Goal: Task Accomplishment & Management: Complete application form

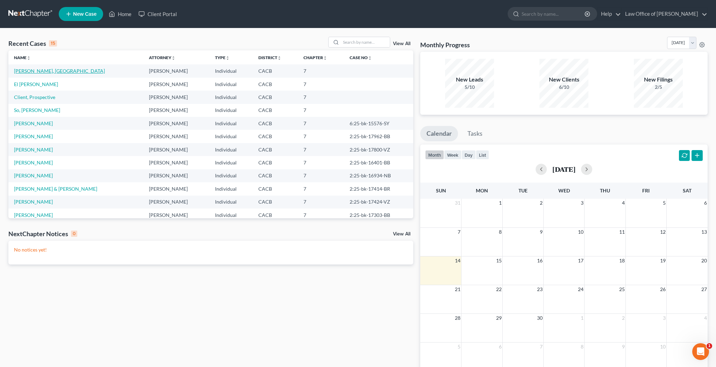
click at [33, 71] on link "[PERSON_NAME], [GEOGRAPHIC_DATA]" at bounding box center [59, 71] width 91 height 6
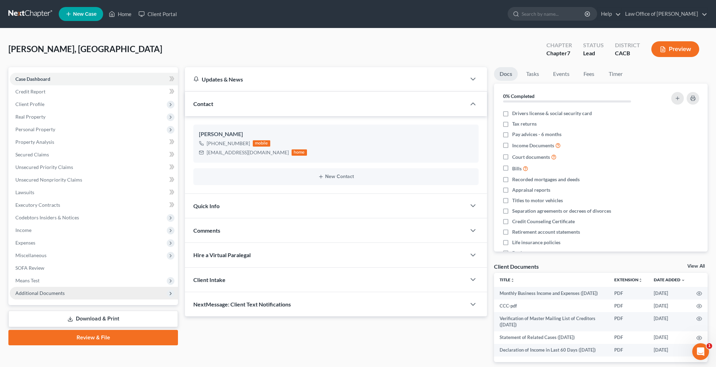
click at [75, 294] on span "Additional Documents" at bounding box center [94, 293] width 168 height 13
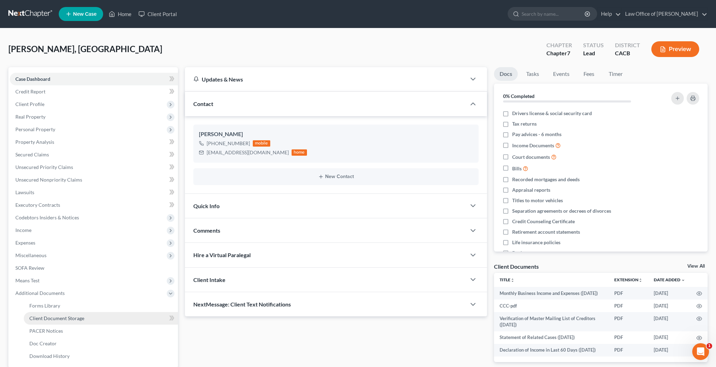
click at [78, 316] on span "Client Document Storage" at bounding box center [56, 318] width 55 height 6
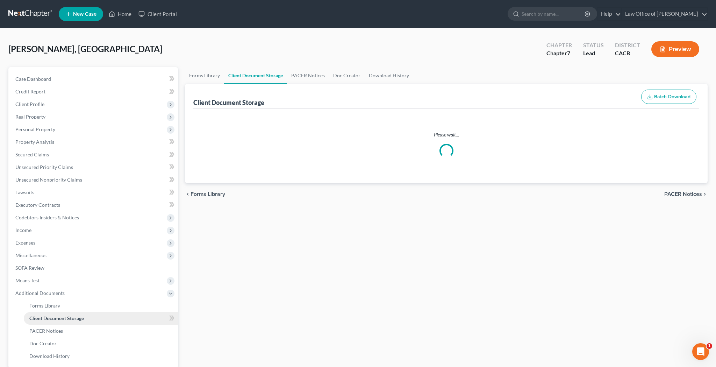
select select "30"
select select "65"
select select "59"
select select "10"
select select "70"
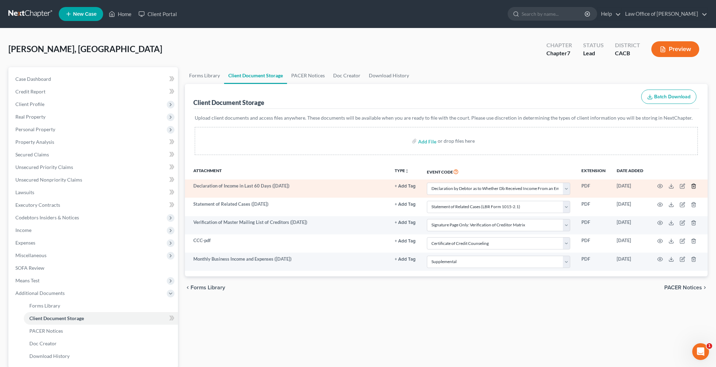
click at [693, 186] on line "button" at bounding box center [693, 186] width 0 height 1
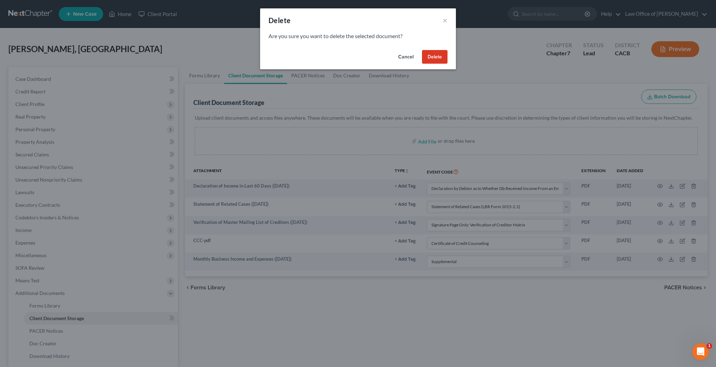
click at [438, 59] on button "Delete" at bounding box center [435, 57] width 26 height 14
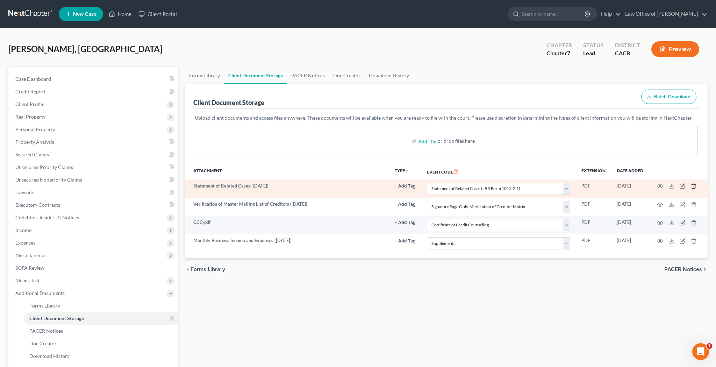
click at [694, 185] on icon "button" at bounding box center [694, 186] width 6 height 6
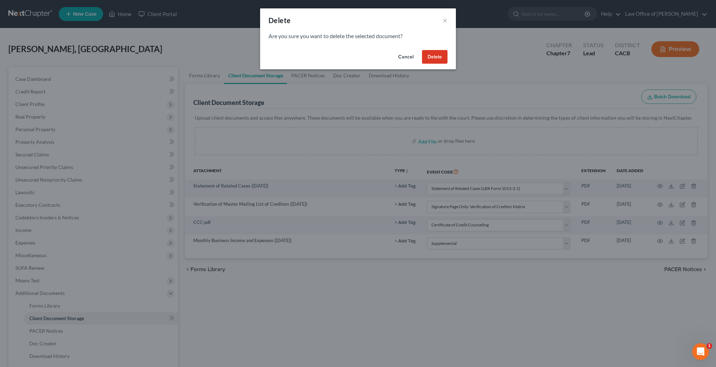
click at [444, 59] on button "Delete" at bounding box center [435, 57] width 26 height 14
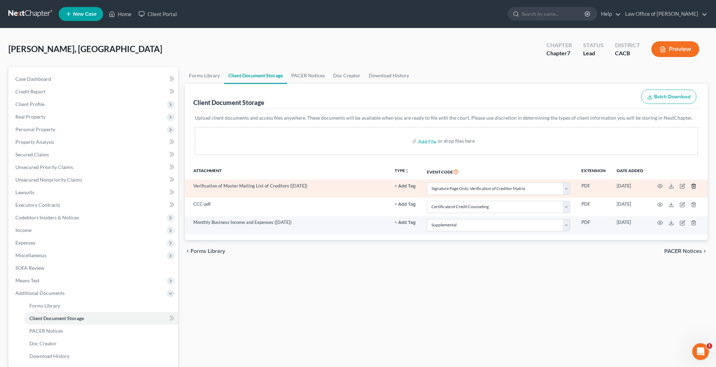
click at [692, 186] on icon "button" at bounding box center [693, 186] width 3 height 5
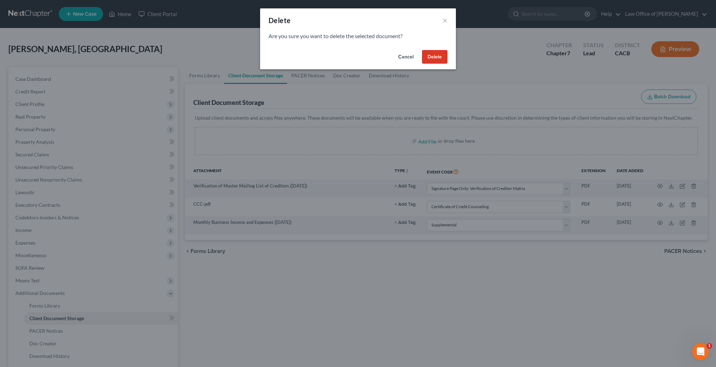
click at [439, 57] on button "Delete" at bounding box center [435, 57] width 26 height 14
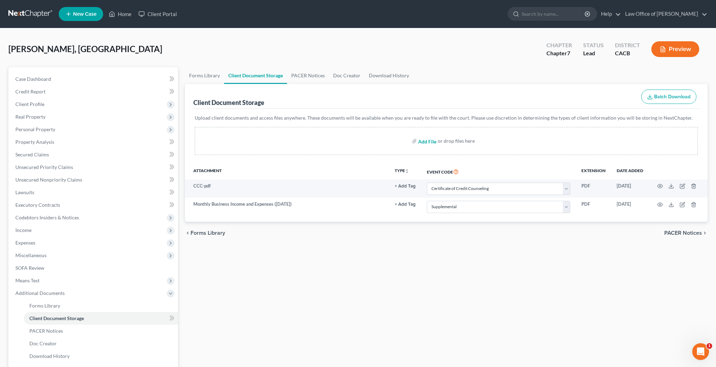
click at [428, 142] on input "file" at bounding box center [426, 141] width 17 height 13
type input "C:\fakepath\vp.pdf"
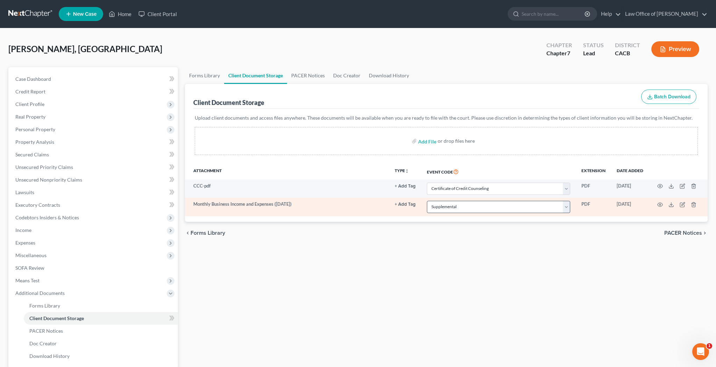
select select "10"
select select "70"
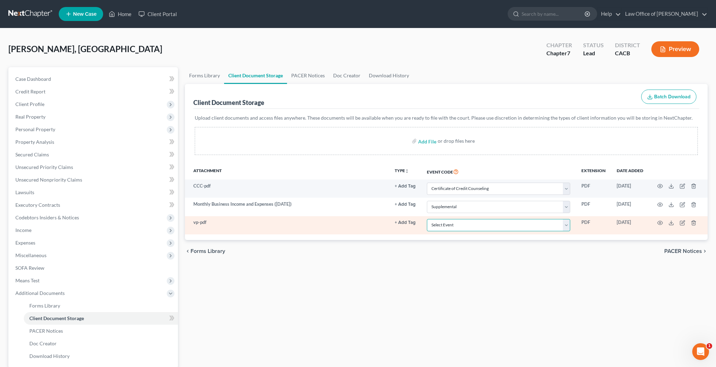
select select "60"
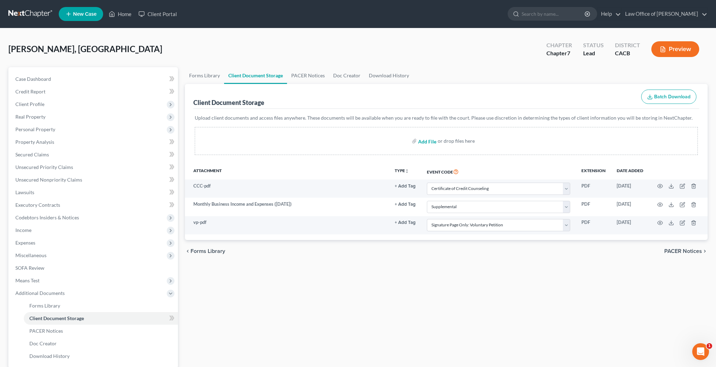
click at [431, 141] on input "file" at bounding box center [426, 141] width 17 height 13
type input "C:\fakepath\soaop.pdf"
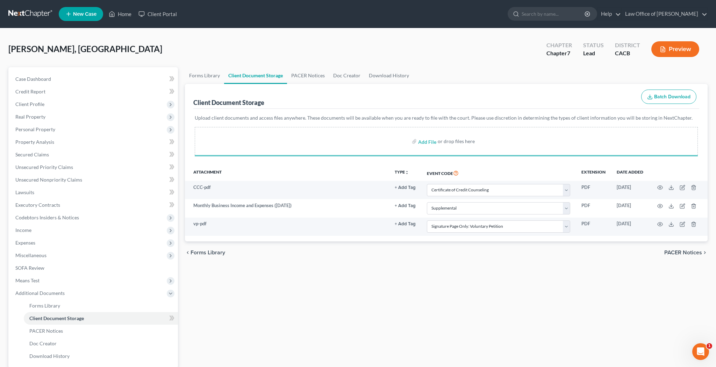
select select "10"
select select "70"
select select "60"
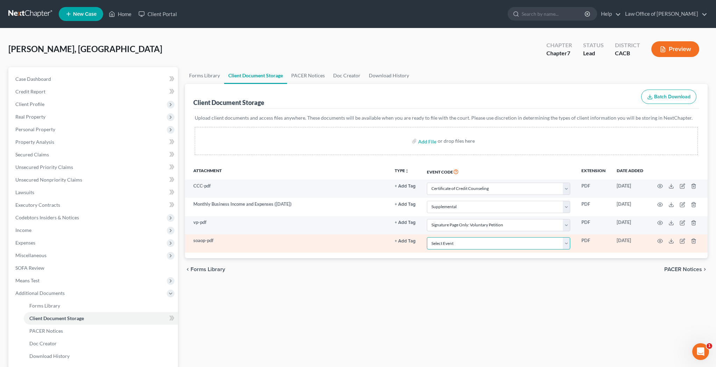
select select "61"
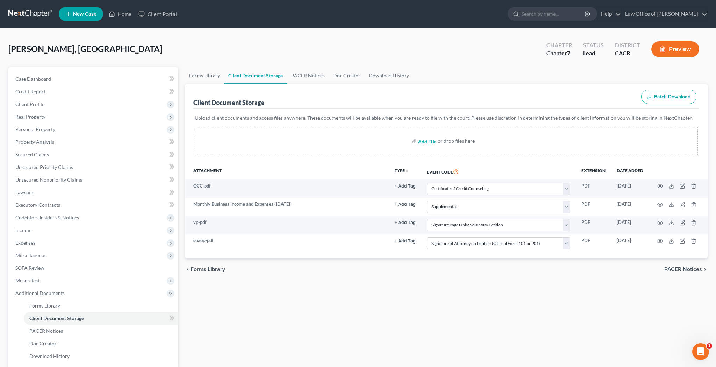
click at [432, 141] on input "file" at bounding box center [426, 141] width 17 height 13
type input "C:\fakepath\sorc.pdf"
select select "10"
select select "70"
select select "60"
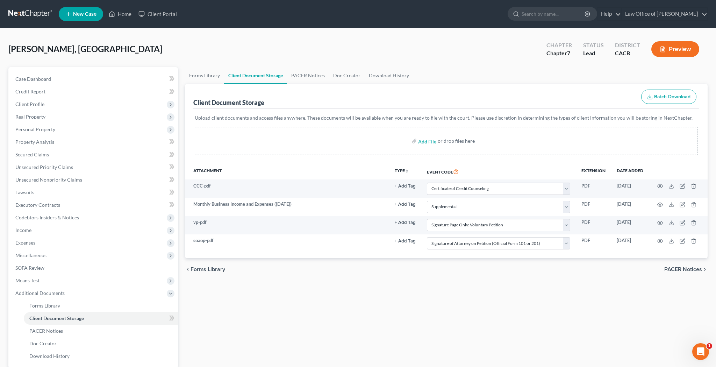
select select "61"
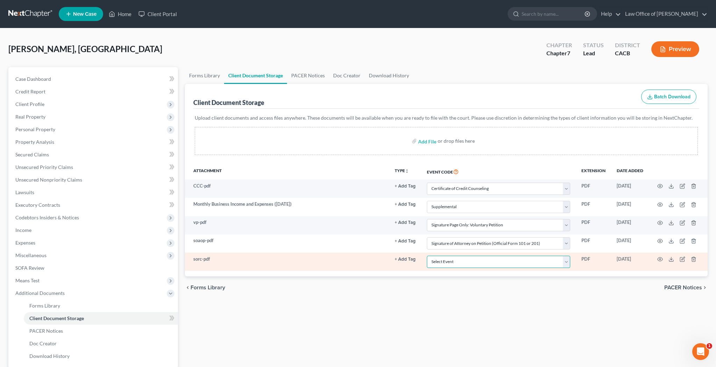
select select "65"
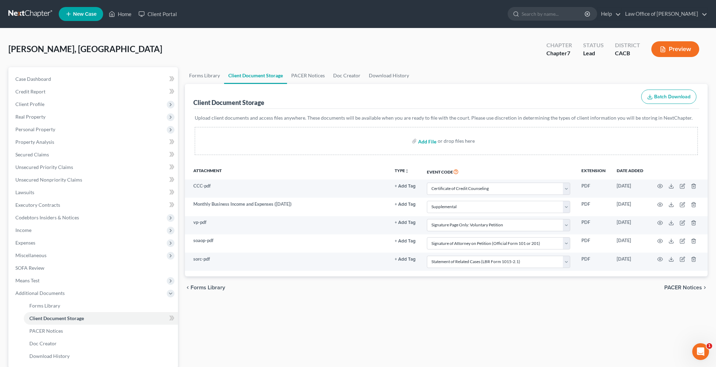
click at [434, 142] on input "file" at bounding box center [426, 141] width 17 height 13
type input "C:\fakepath\dos.pdf"
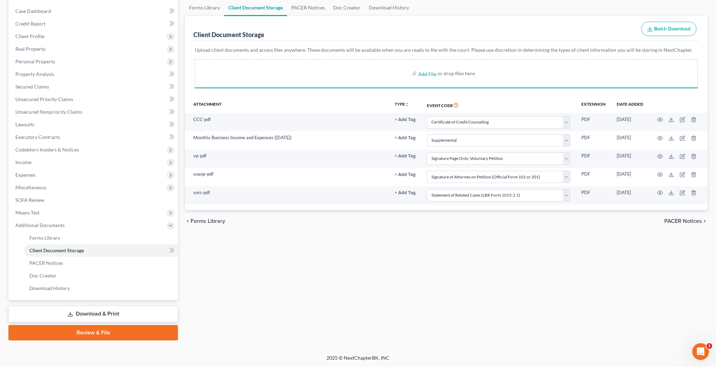
scroll to position [68, 0]
select select "10"
select select "70"
select select "60"
select select "61"
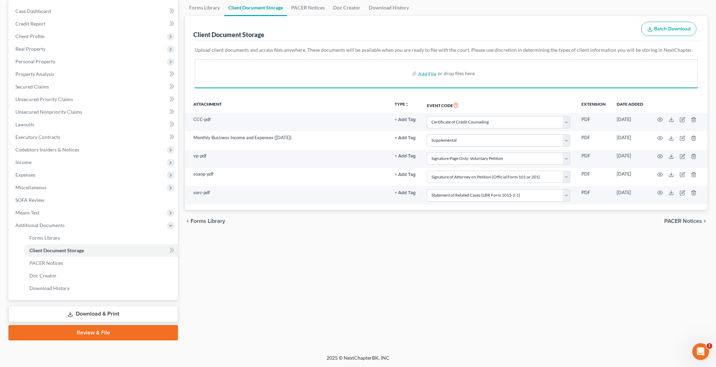
select select "65"
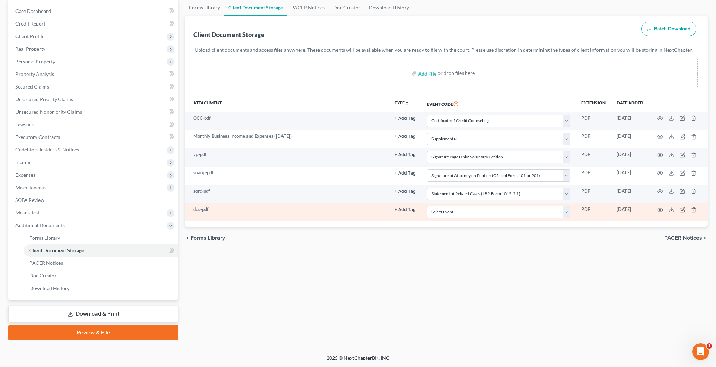
click at [568, 218] on td "Select Event Amended Chapter 11 Plan Amended Chapter 11 Small Business Plan Ame…" at bounding box center [498, 212] width 155 height 18
select select "56"
click at [660, 209] on icon "button" at bounding box center [660, 210] width 6 height 6
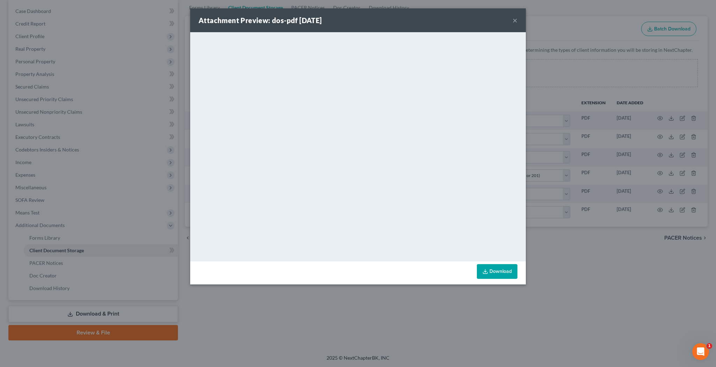
click at [517, 22] on div "Attachment Preview: dos-pdf [DATE] ×" at bounding box center [358, 20] width 336 height 24
click at [515, 21] on button "×" at bounding box center [514, 20] width 5 height 8
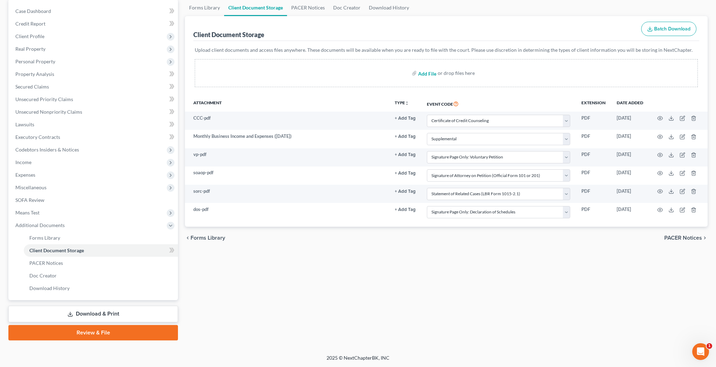
click at [431, 74] on input "file" at bounding box center [426, 73] width 17 height 13
type input "C:\fakepath\sofa.pdf"
select select "10"
select select "70"
select select "60"
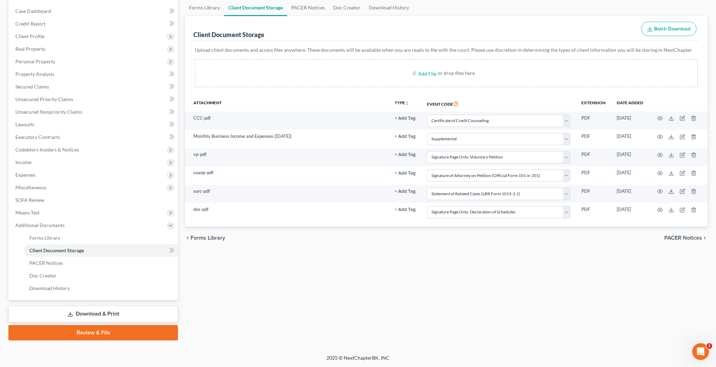
select select "61"
select select "65"
select select "56"
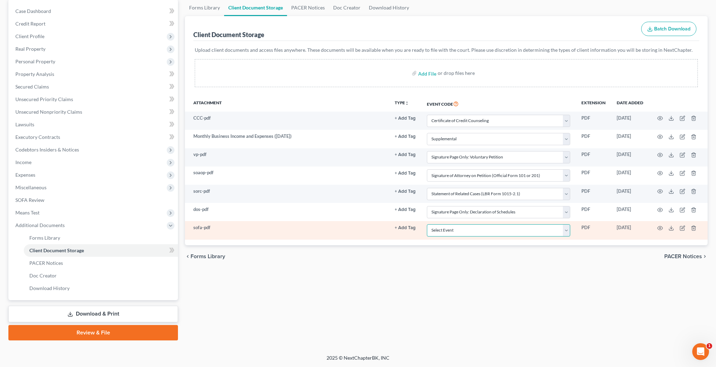
select select "57"
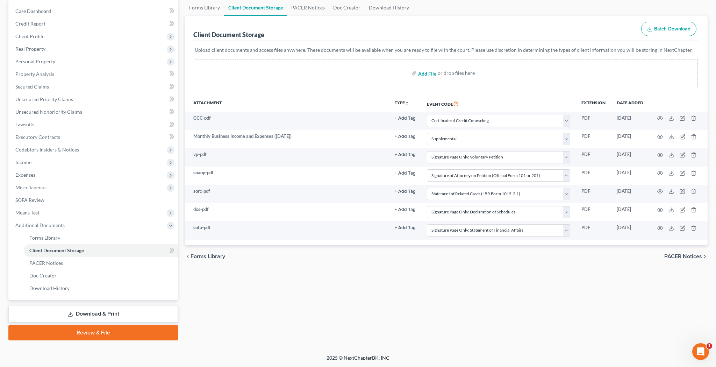
click at [431, 74] on input "file" at bounding box center [426, 73] width 17 height 13
type input "C:\fakepath\soi.pdf"
select select "10"
select select "70"
select select "60"
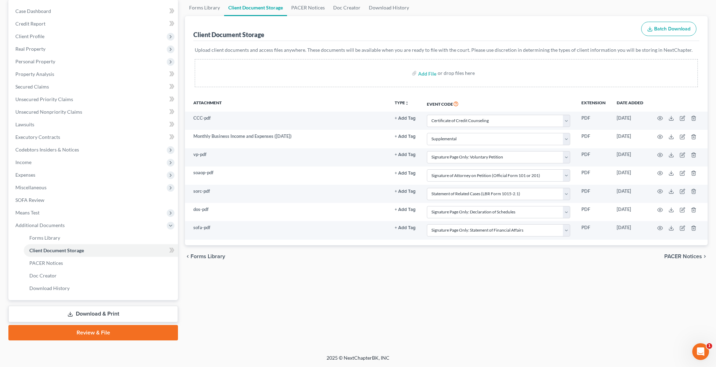
select select "61"
select select "65"
select select "56"
select select "57"
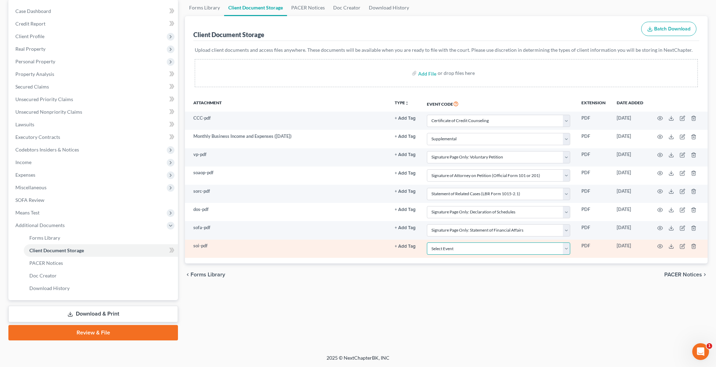
select select "58"
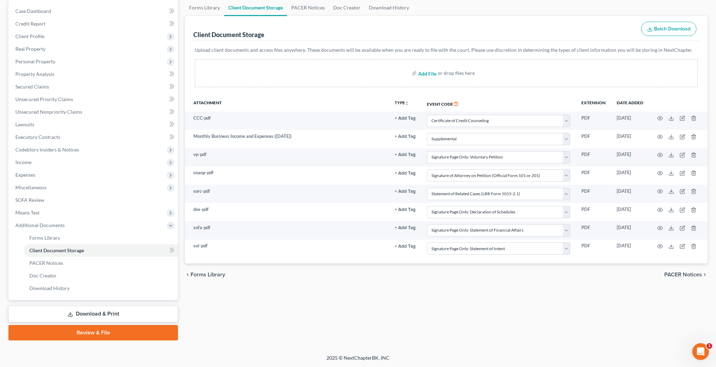
click at [432, 73] on input "file" at bounding box center [426, 73] width 17 height 13
type input "C:\fakepath\adoc.pdf"
select select "10"
select select "70"
select select "60"
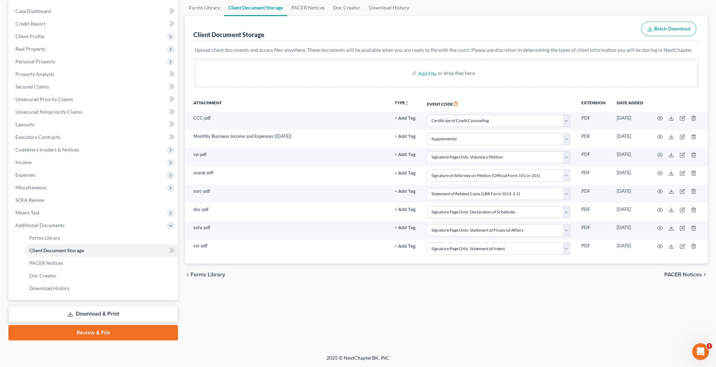
select select "61"
select select "65"
select select "56"
select select "57"
select select "58"
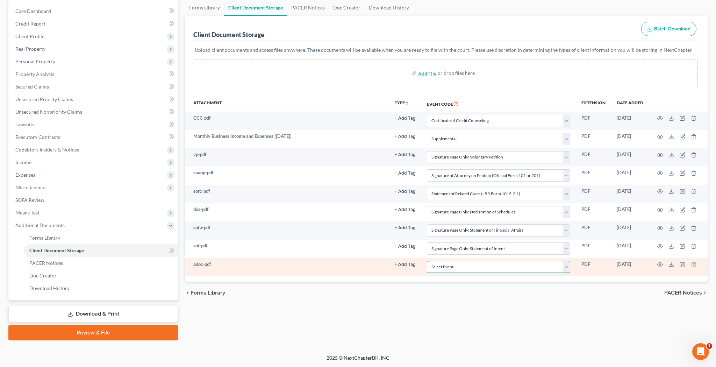
select select "51"
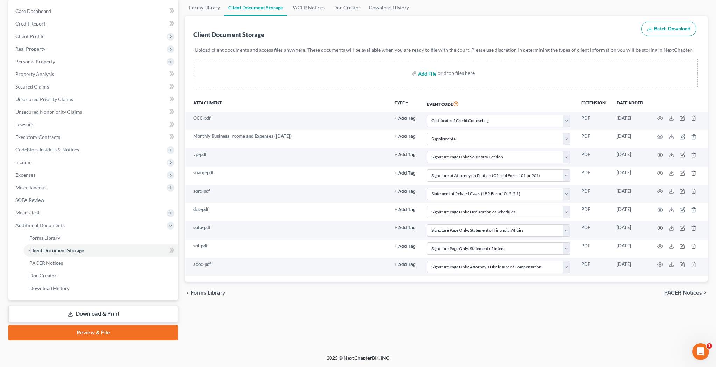
click at [424, 73] on input "file" at bounding box center [426, 73] width 17 height 13
type input "C:\fakepath\ch7.pdf"
select select "10"
select select "70"
select select "60"
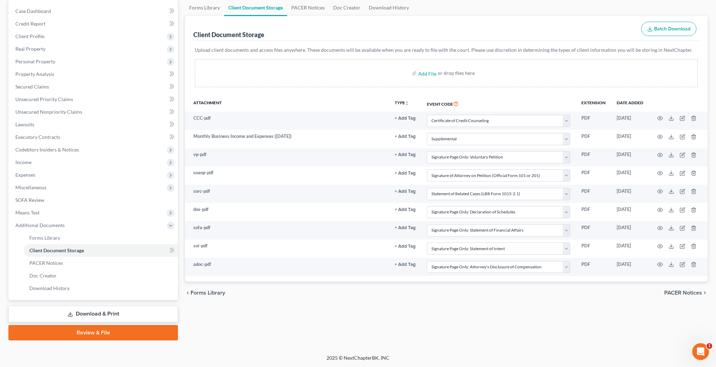
select select "61"
select select "65"
select select "56"
select select "57"
select select "58"
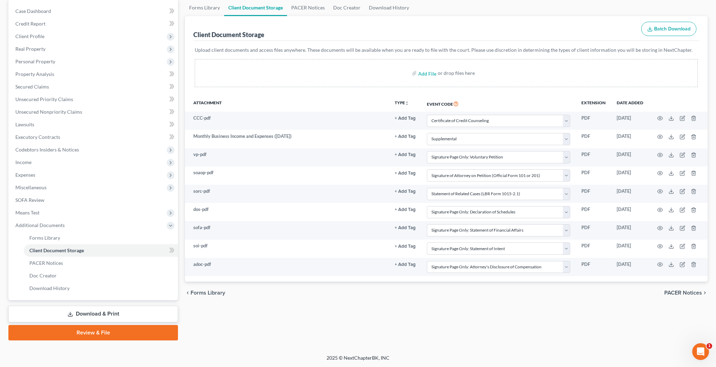
select select "51"
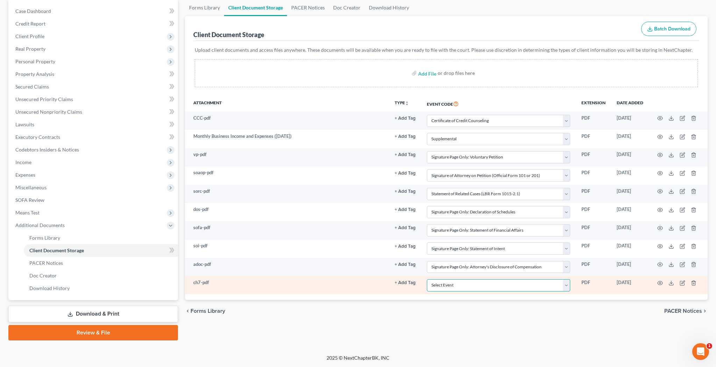
select select "55"
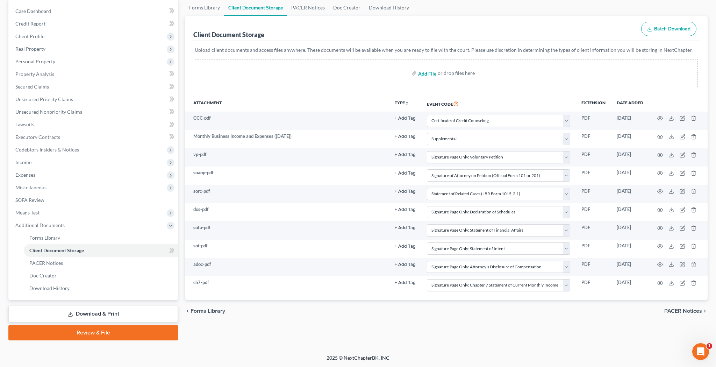
click at [429, 74] on input "file" at bounding box center [426, 73] width 17 height 13
type input "C:\fakepath\vocm.pdf"
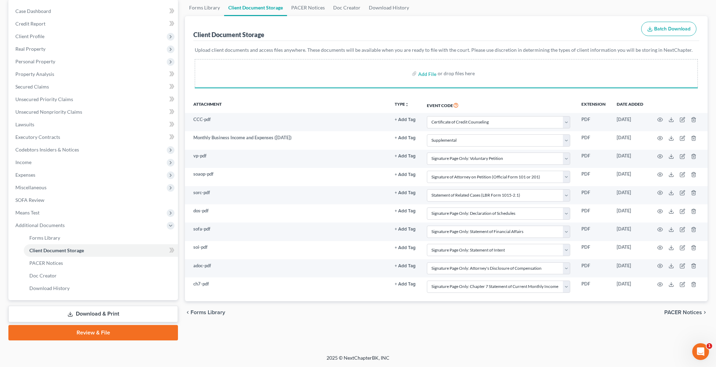
select select "10"
select select "70"
select select "60"
select select "61"
select select "65"
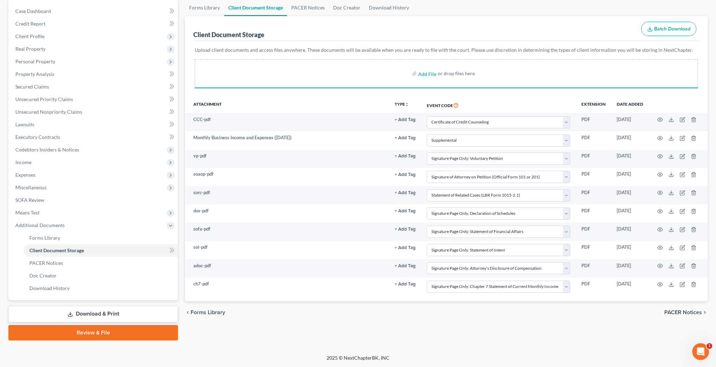
select select "56"
select select "57"
select select "58"
select select "51"
select select "55"
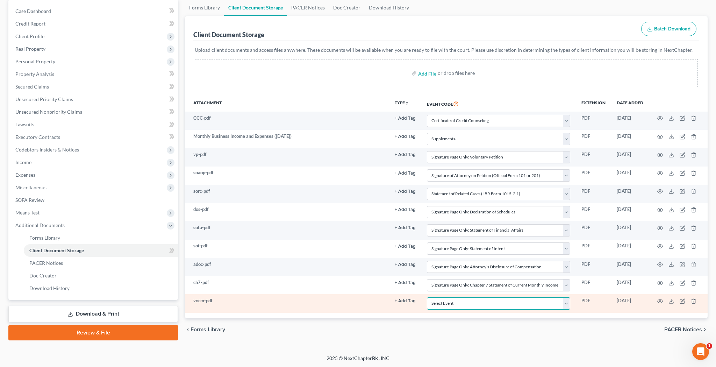
select select "59"
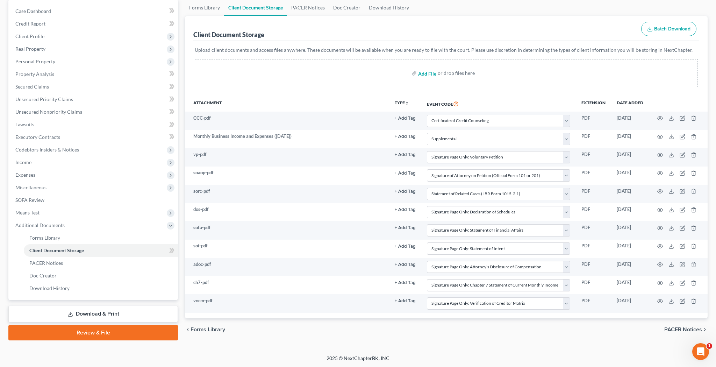
click at [429, 73] on input "file" at bounding box center [426, 73] width 17 height 13
type input "C:\fakepath\dbd.pdf"
select select "10"
select select "70"
select select "60"
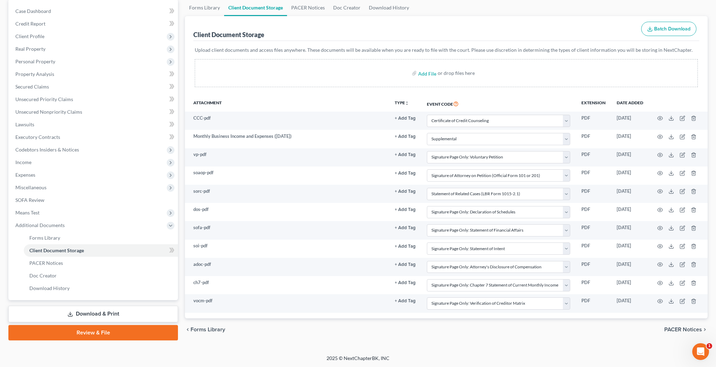
select select "61"
select select "65"
select select "56"
select select "57"
select select "58"
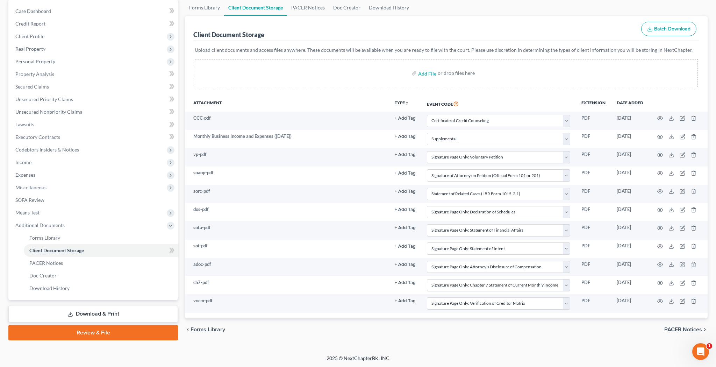
select select "51"
select select "55"
select select "59"
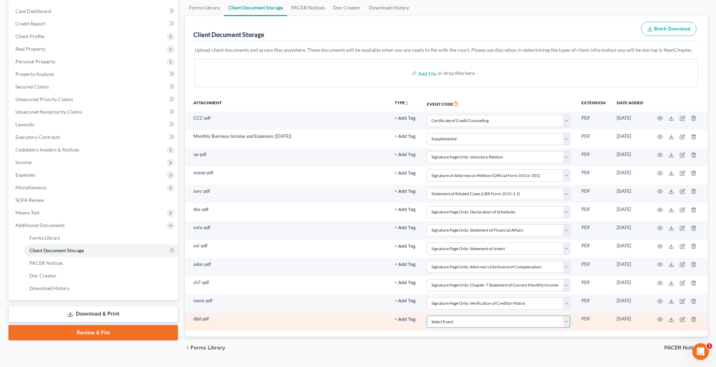
select select "30"
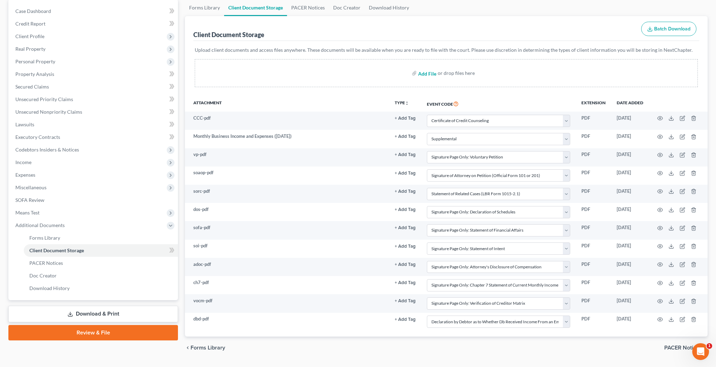
click at [432, 75] on input "file" at bounding box center [426, 73] width 17 height 13
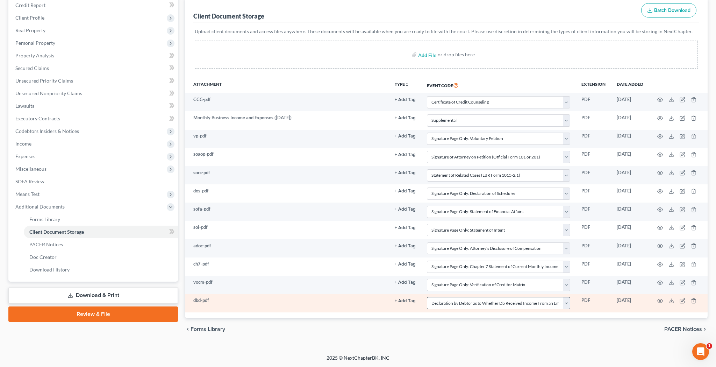
scroll to position [86, 0]
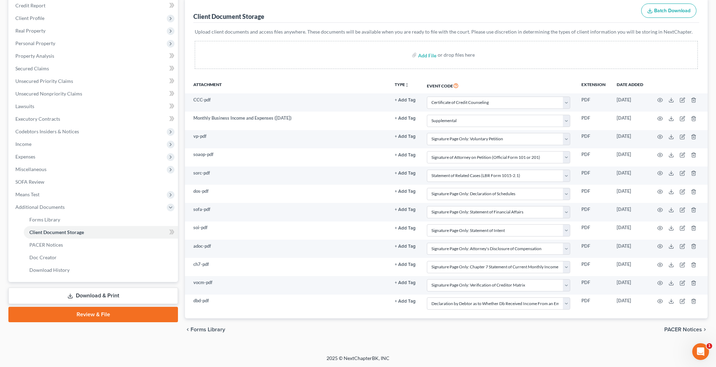
click at [119, 315] on link "Review & File" at bounding box center [93, 314] width 170 height 15
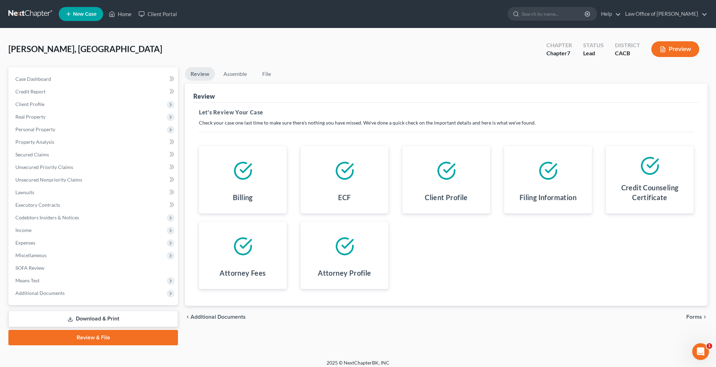
click at [694, 316] on span "Forms" at bounding box center [694, 317] width 16 height 6
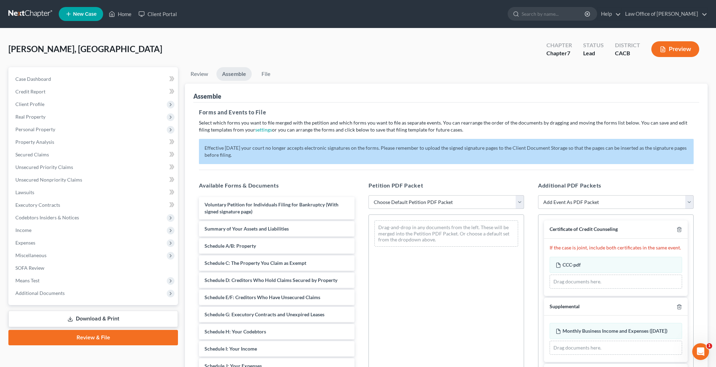
select select "2"
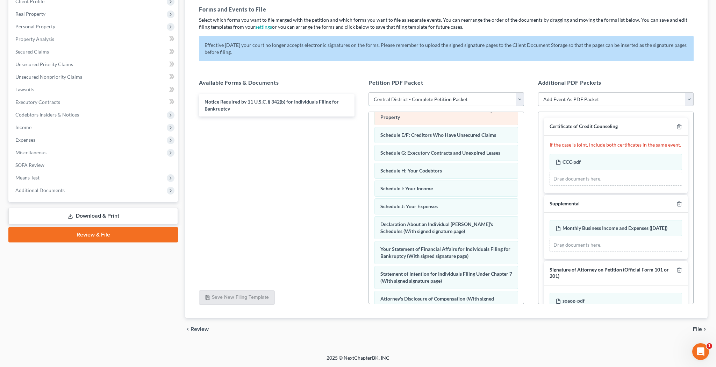
scroll to position [99, 0]
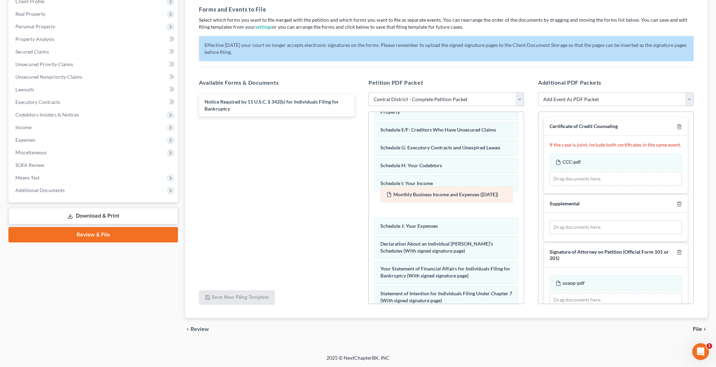
drag, startPoint x: 608, startPoint y: 229, endPoint x: 439, endPoint y: 196, distance: 172.3
click at [550, 220] on div "Monthly Business Income and Expenses ([DATE]) Amended Monthly Business Income a…" at bounding box center [616, 227] width 132 height 14
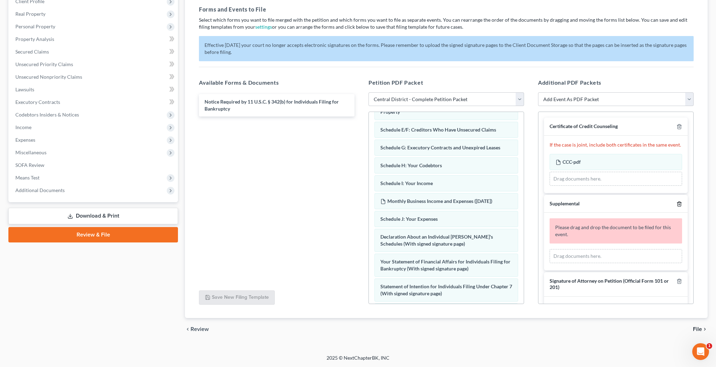
click at [680, 203] on line "button" at bounding box center [680, 203] width 0 height 1
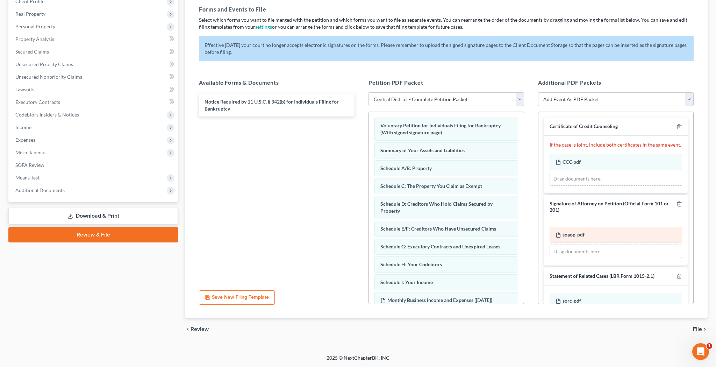
scroll to position [0, 0]
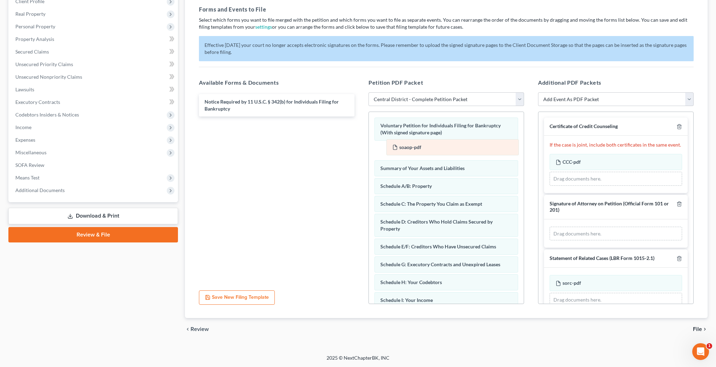
drag, startPoint x: 615, startPoint y: 233, endPoint x: 448, endPoint y: 143, distance: 189.3
click at [550, 227] on div "soaop-pdf Amended soaop-pdf soaop-pdf Amended soaop-pdf Drag documents here." at bounding box center [616, 234] width 132 height 14
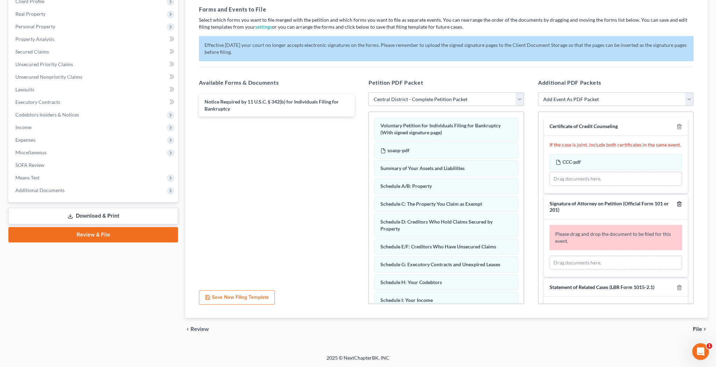
click at [680, 203] on line "button" at bounding box center [680, 203] width 0 height 1
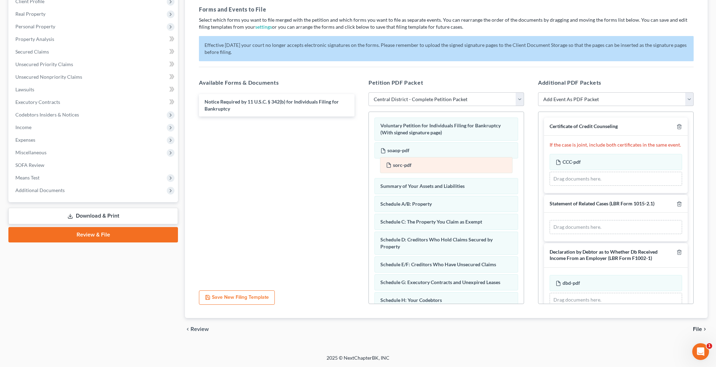
drag, startPoint x: 603, startPoint y: 227, endPoint x: 433, endPoint y: 164, distance: 180.6
click at [550, 220] on div "sorc-pdf Amended sorc-pdf sorc-pdf Amended sorc-pdf Drag documents here." at bounding box center [616, 227] width 132 height 14
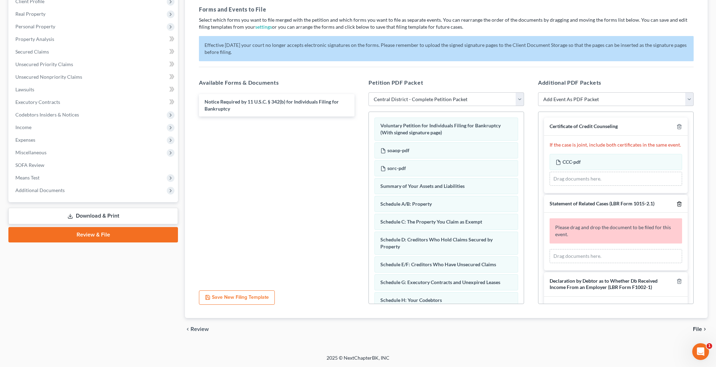
click at [680, 202] on icon "button" at bounding box center [679, 204] width 6 height 6
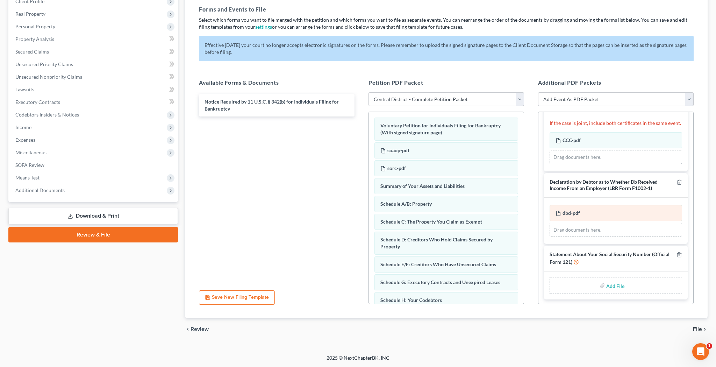
scroll to position [21, 0]
click at [615, 283] on input "file" at bounding box center [614, 285] width 17 height 13
type input "C:\fakepath\sosn.pdf"
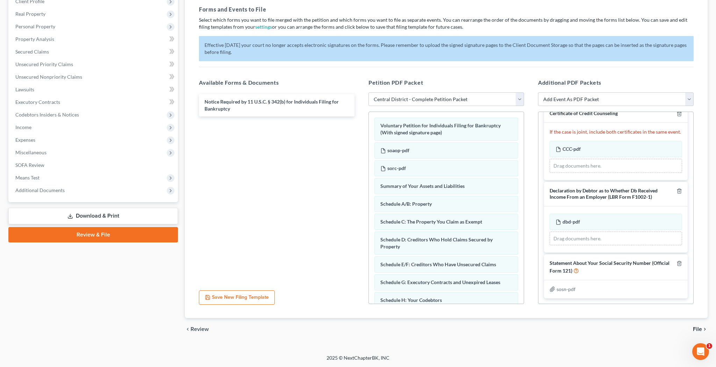
scroll to position [12, 0]
click at [699, 329] on span "File" at bounding box center [697, 329] width 9 height 6
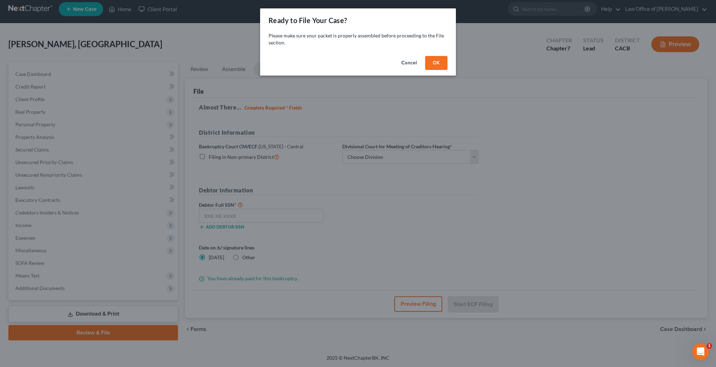
click at [442, 63] on button "OK" at bounding box center [436, 63] width 22 height 14
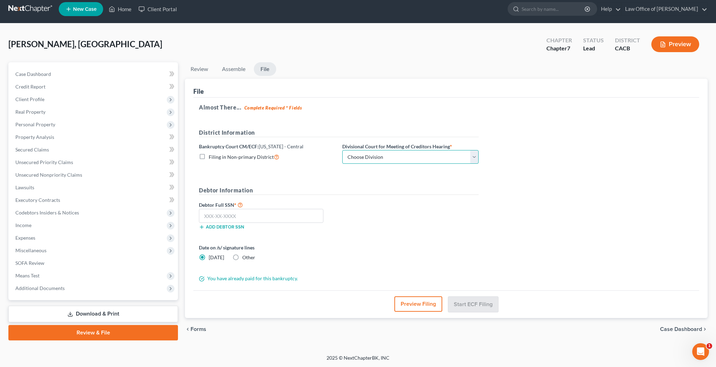
select select "2"
click at [314, 214] on input "text" at bounding box center [261, 216] width 124 height 14
click at [289, 218] on input "text" at bounding box center [261, 216] width 124 height 14
type input "604-36-3469"
click at [417, 304] on button "Preview Filing" at bounding box center [419, 303] width 48 height 15
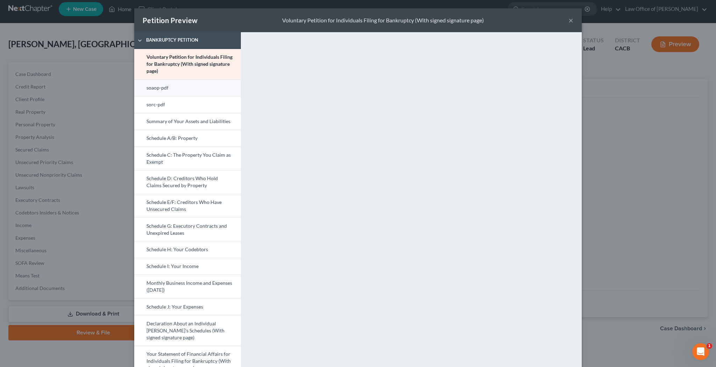
click at [193, 88] on link "soaop-pdf" at bounding box center [187, 87] width 107 height 17
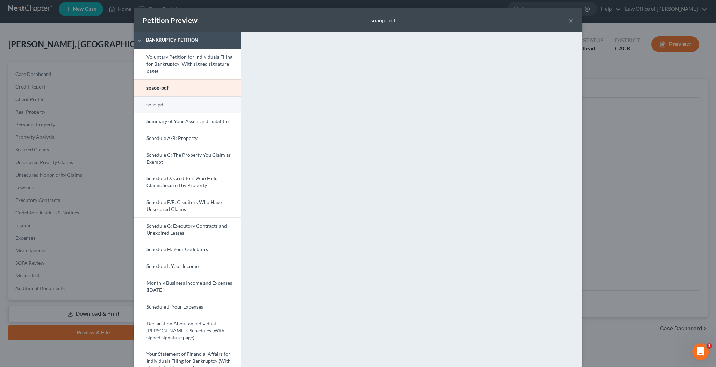
click at [206, 107] on link "sorc-pdf" at bounding box center [187, 104] width 107 height 17
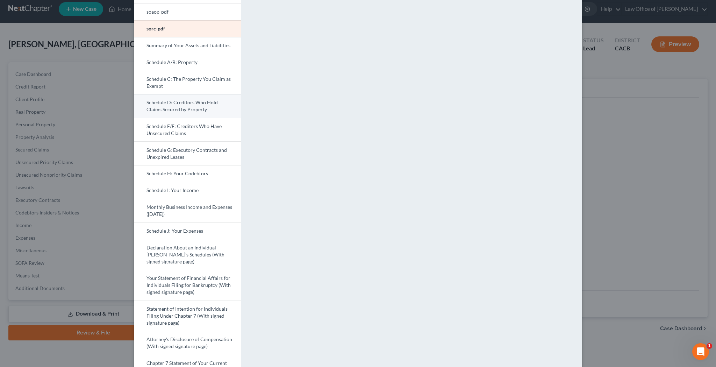
scroll to position [84, 0]
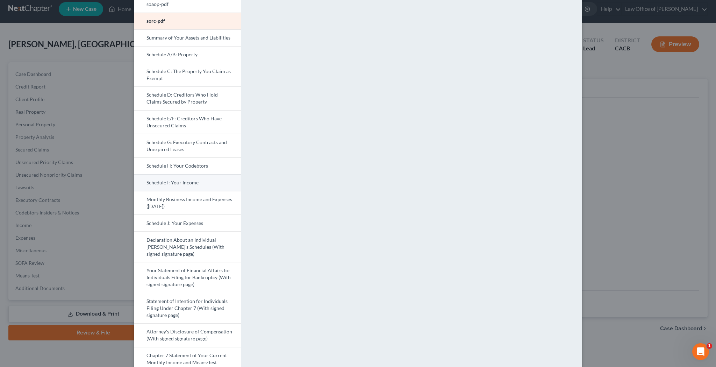
click at [194, 182] on link "Schedule I: Your Income" at bounding box center [187, 182] width 107 height 17
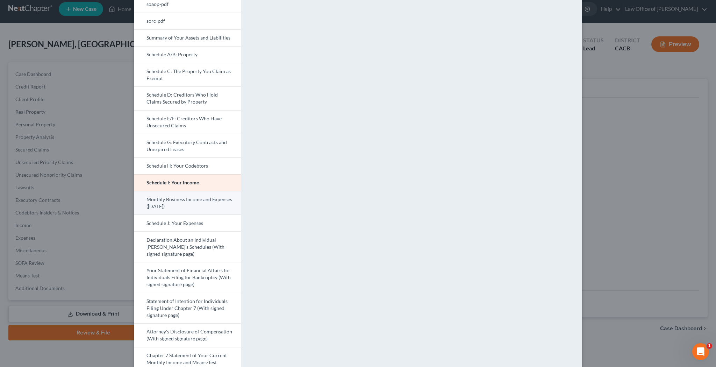
click at [204, 203] on link "Monthly Business Income and Expenses ([DATE])" at bounding box center [187, 203] width 107 height 24
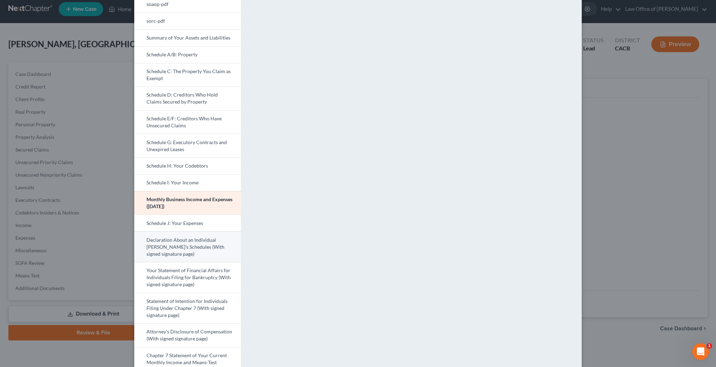
scroll to position [86, 0]
click at [210, 249] on link "Declaration About an Individual [PERSON_NAME]'s Schedules (With signed signatur…" at bounding box center [187, 244] width 107 height 31
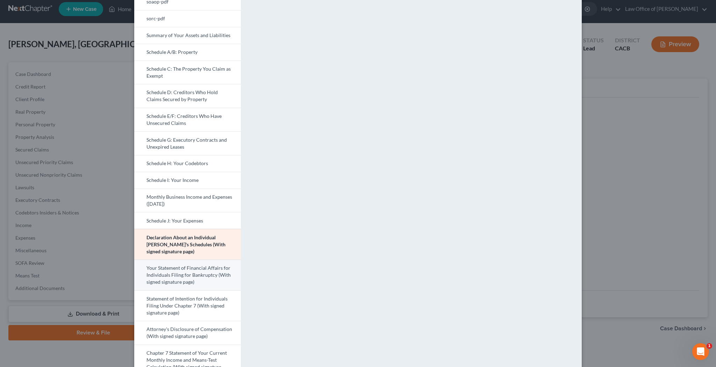
click at [205, 271] on link "Your Statement of Financial Affairs for Individuals Filing for Bankruptcy (With…" at bounding box center [187, 274] width 107 height 31
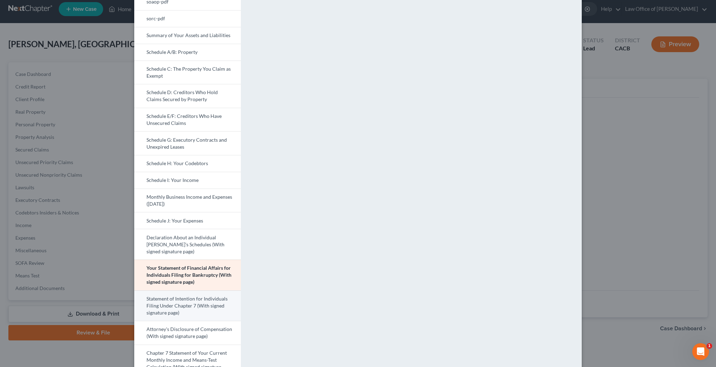
click at [206, 302] on link "Statement of Intention for Individuals Filing Under Chapter 7 (With signed sign…" at bounding box center [187, 305] width 107 height 31
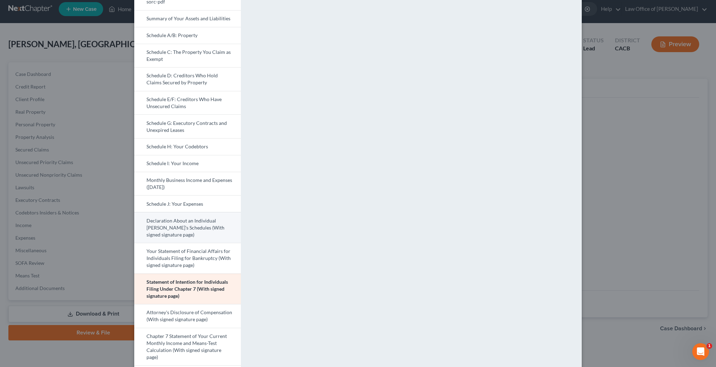
scroll to position [108, 0]
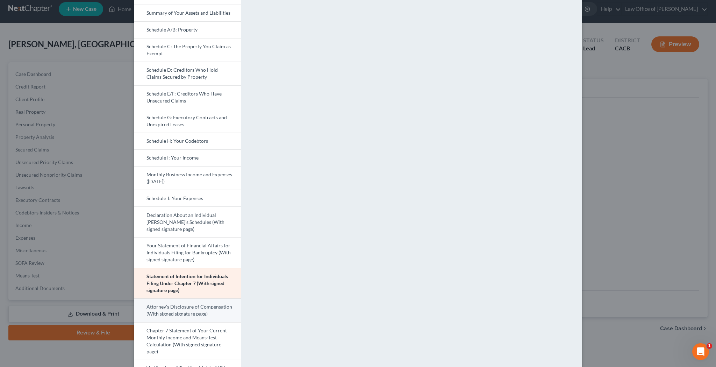
click at [211, 305] on link "Attorney's Disclosure of Compensation (With signed signature page)" at bounding box center [187, 310] width 107 height 24
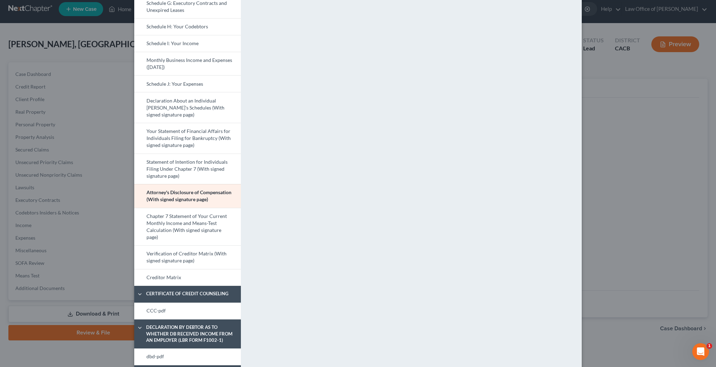
scroll to position [226, 0]
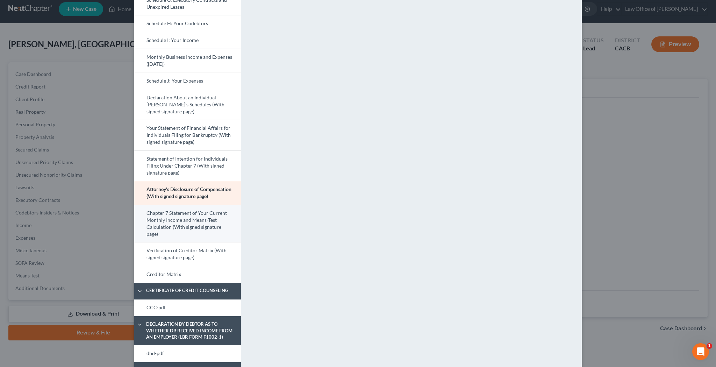
click at [203, 221] on link "Chapter 7 Statement of Your Current Monthly Income and Means-Test Calculation (…" at bounding box center [187, 223] width 107 height 38
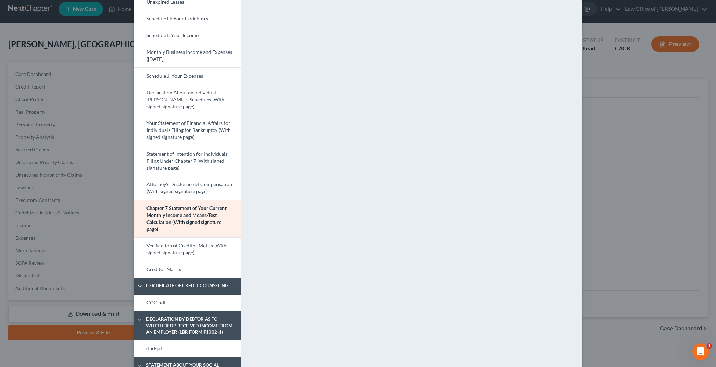
scroll to position [238, 0]
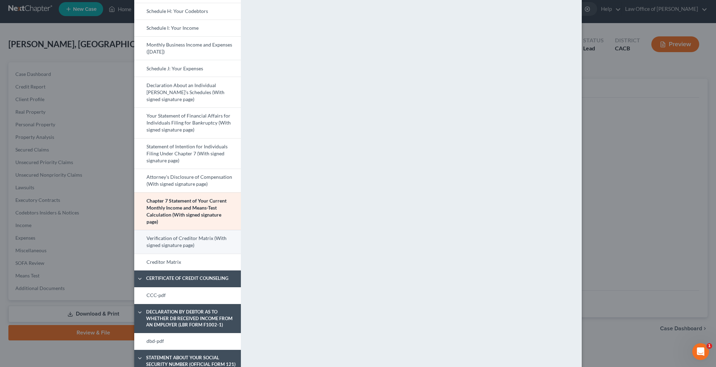
click at [217, 242] on link "Verification of Creditor Matrix (With signed signature page)" at bounding box center [187, 242] width 107 height 24
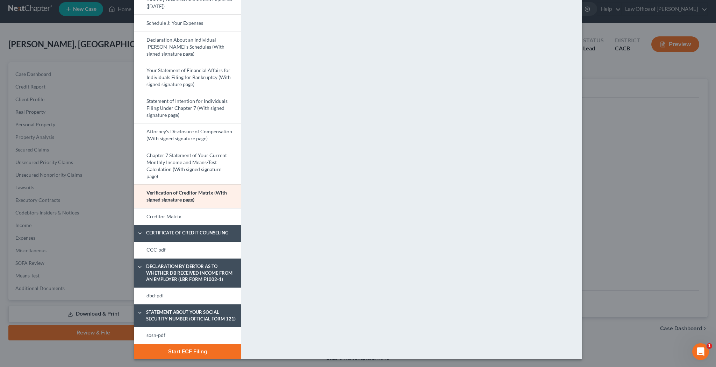
scroll to position [283, 0]
click at [212, 217] on link "Creditor Matrix" at bounding box center [187, 216] width 107 height 17
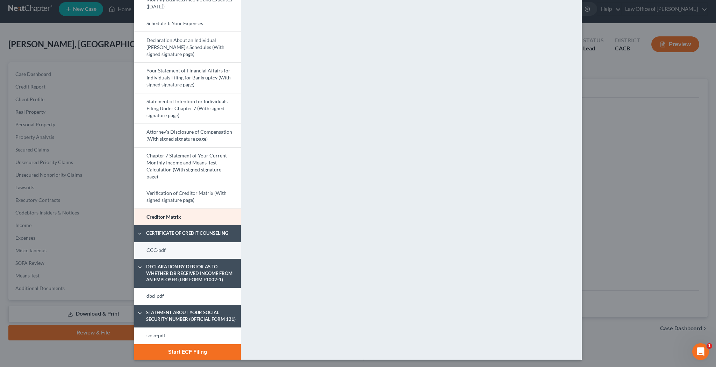
click at [213, 251] on link "CCC-pdf" at bounding box center [187, 250] width 107 height 17
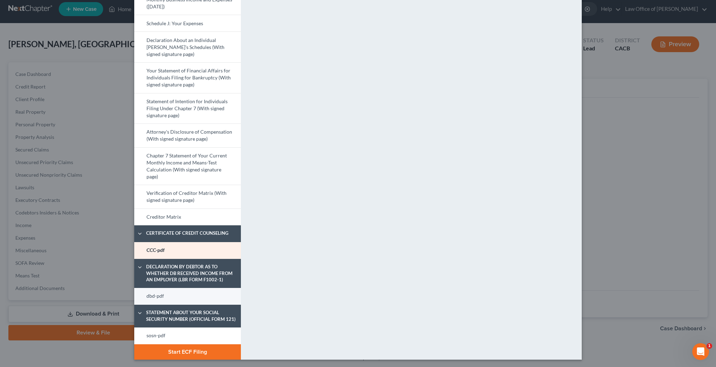
click at [215, 295] on link "dbd-pdf" at bounding box center [187, 296] width 107 height 17
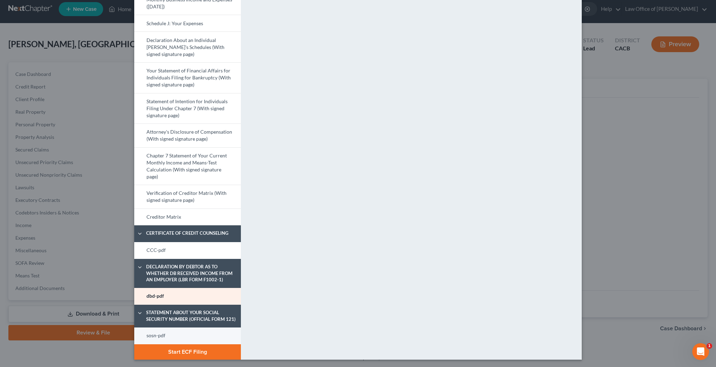
click at [202, 336] on link "sosn-pdf" at bounding box center [187, 335] width 107 height 17
click at [219, 294] on link "dbd-pdf" at bounding box center [187, 296] width 107 height 17
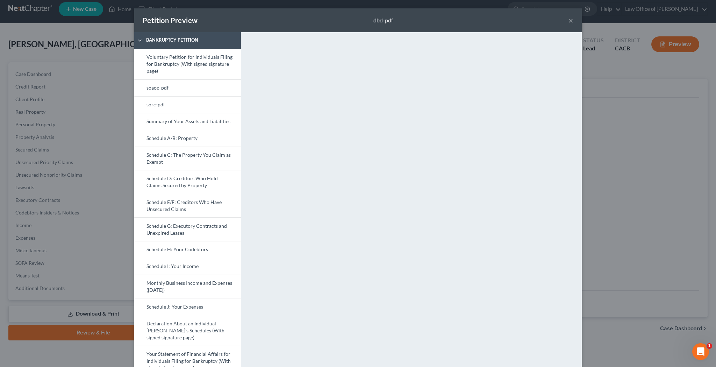
scroll to position [0, 0]
click at [571, 20] on button "×" at bounding box center [570, 20] width 5 height 8
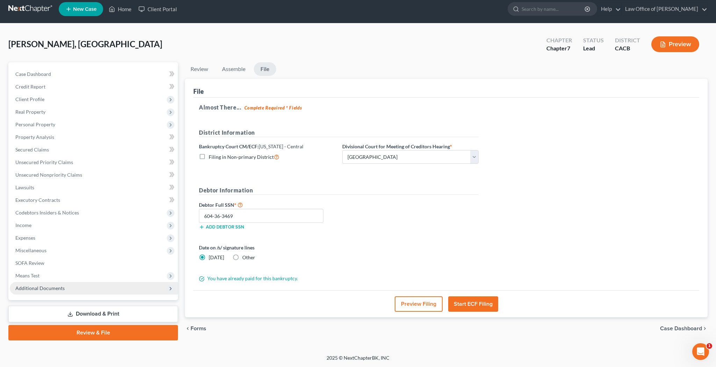
click at [55, 285] on span "Additional Documents" at bounding box center [39, 288] width 49 height 6
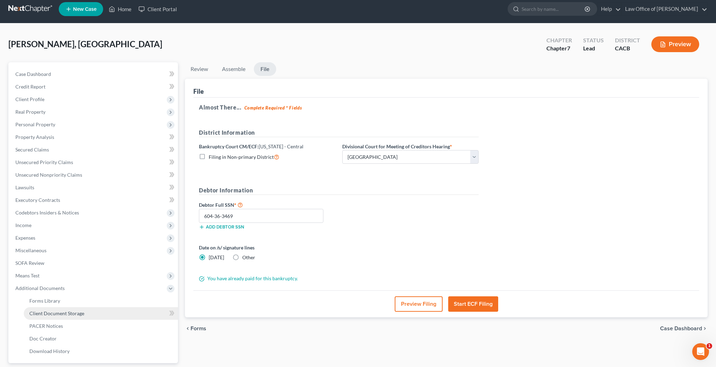
click at [57, 312] on span "Client Document Storage" at bounding box center [56, 313] width 55 height 6
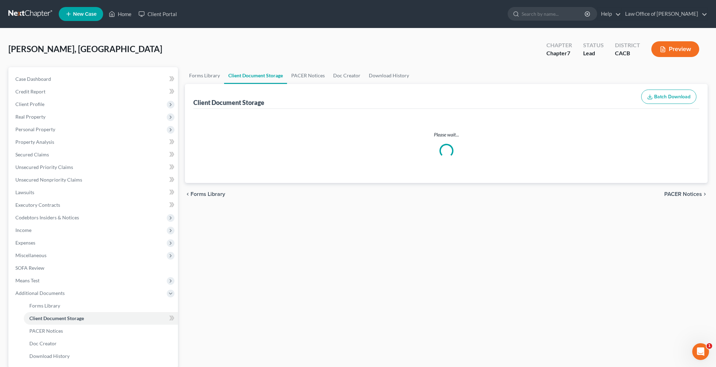
select select "10"
select select "70"
select select "60"
select select "61"
select select "65"
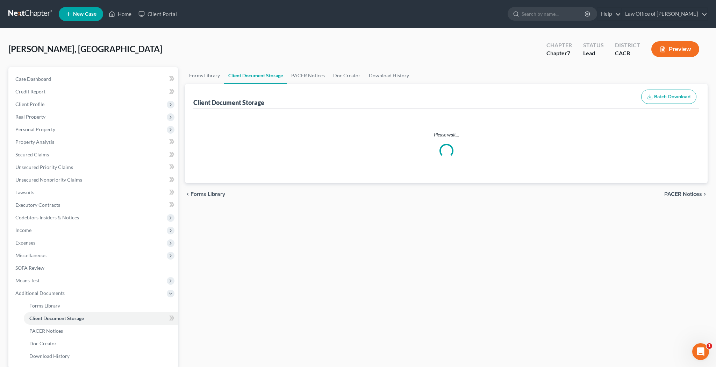
select select "56"
select select "57"
select select "58"
select select "51"
select select "55"
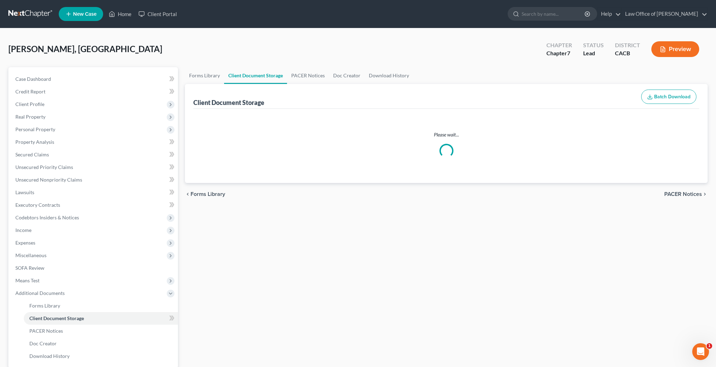
select select "59"
select select "30"
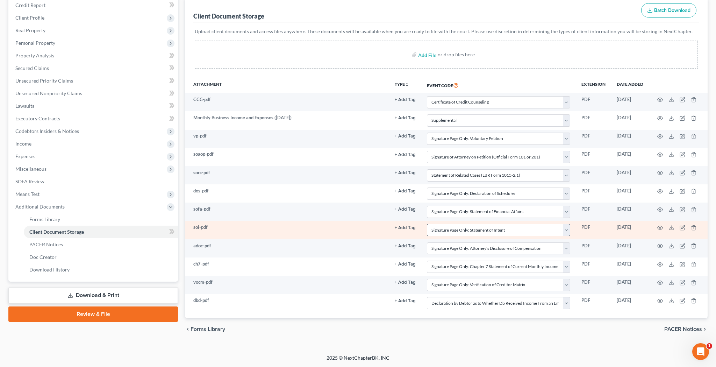
scroll to position [86, 0]
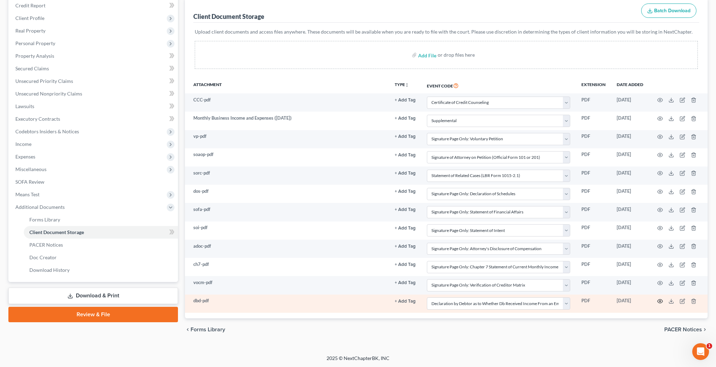
click at [659, 301] on icon "button" at bounding box center [660, 301] width 6 height 6
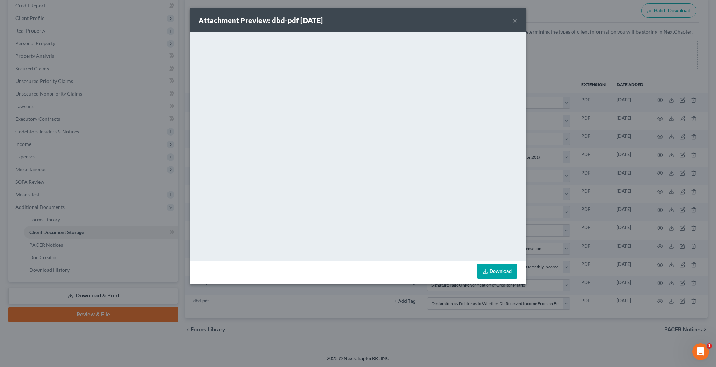
click at [516, 20] on button "×" at bounding box center [514, 20] width 5 height 8
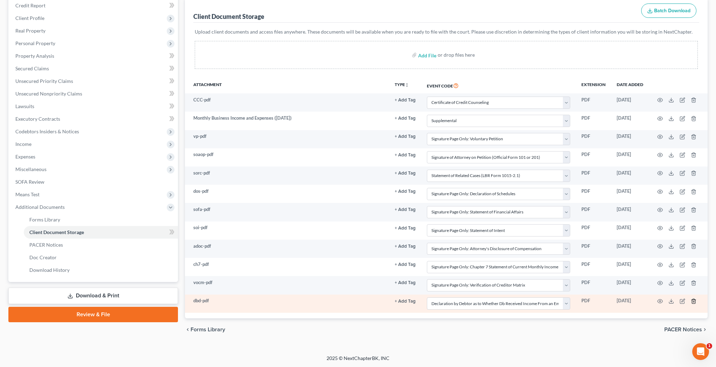
click at [692, 299] on icon "button" at bounding box center [693, 301] width 3 height 5
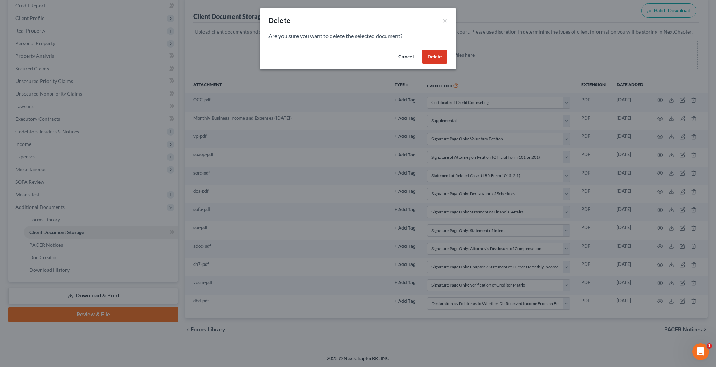
click at [440, 55] on button "Delete" at bounding box center [435, 57] width 26 height 14
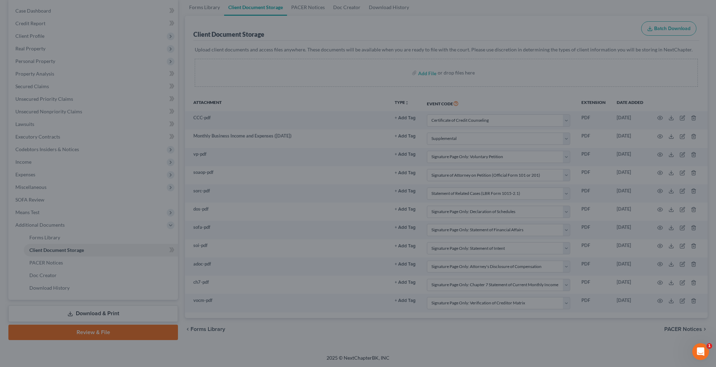
scroll to position [68, 0]
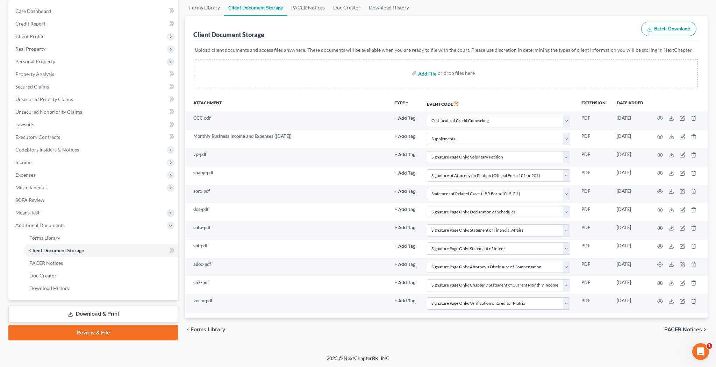
click at [428, 73] on input "file" at bounding box center [426, 73] width 17 height 13
type input "C:\fakepath\dbd.pdf"
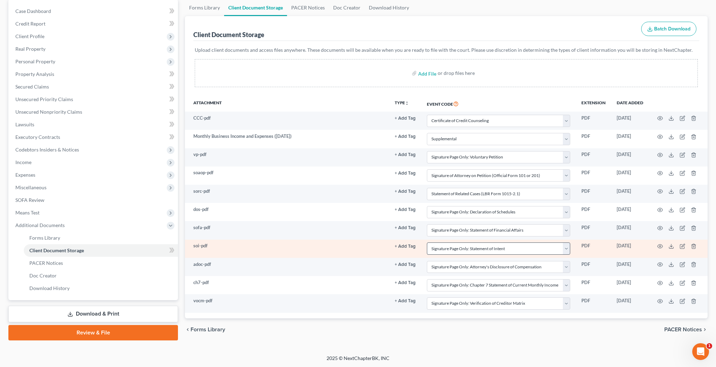
select select "10"
select select "70"
select select "60"
select select "61"
select select "65"
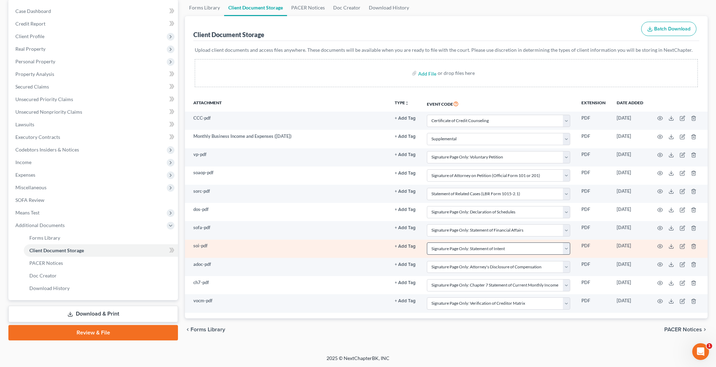
select select "56"
select select "57"
select select "58"
select select "51"
select select "55"
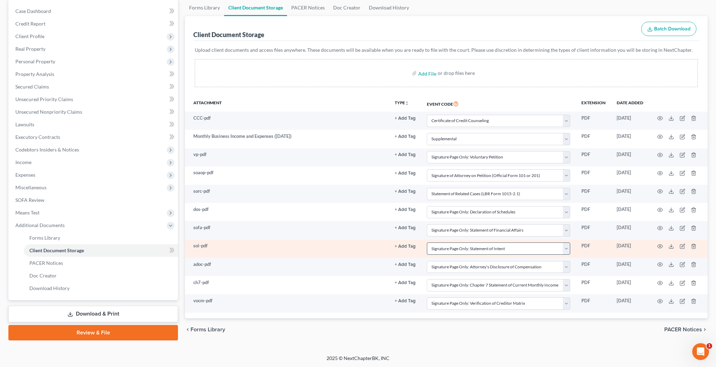
select select "59"
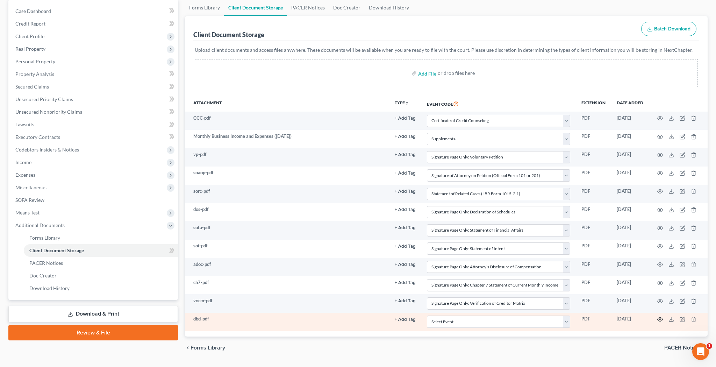
click at [660, 317] on icon "button" at bounding box center [660, 319] width 6 height 6
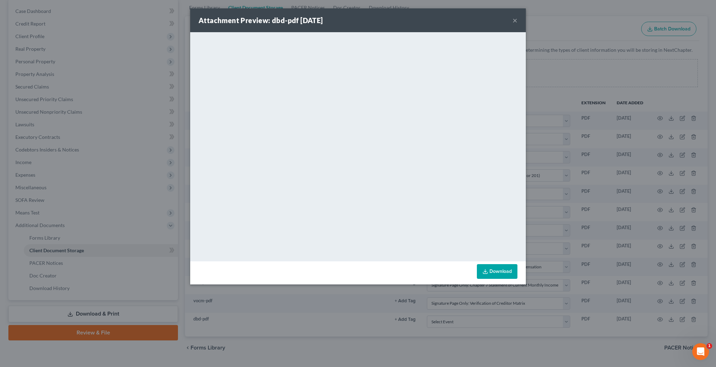
click at [514, 20] on button "×" at bounding box center [514, 20] width 5 height 8
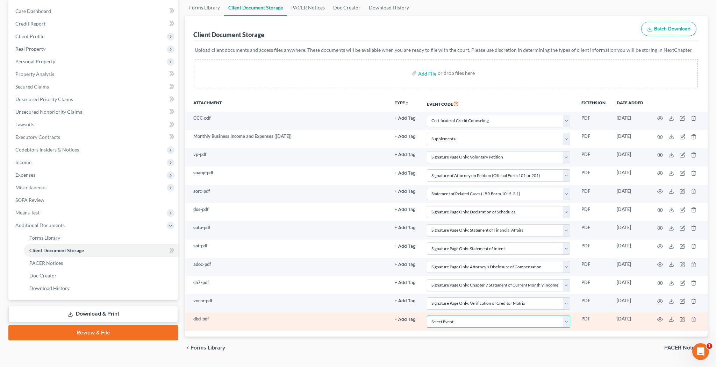
select select "30"
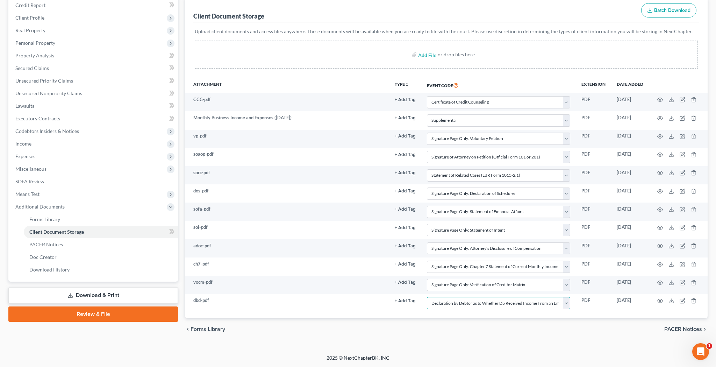
scroll to position [86, 0]
click at [148, 314] on link "Review & File" at bounding box center [93, 314] width 170 height 15
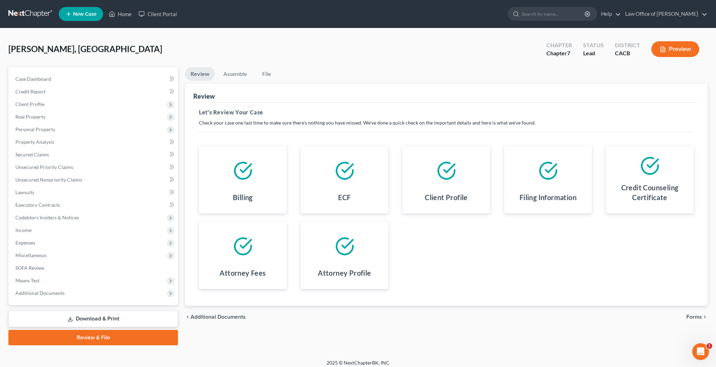
click at [689, 317] on span "Forms" at bounding box center [694, 317] width 16 height 6
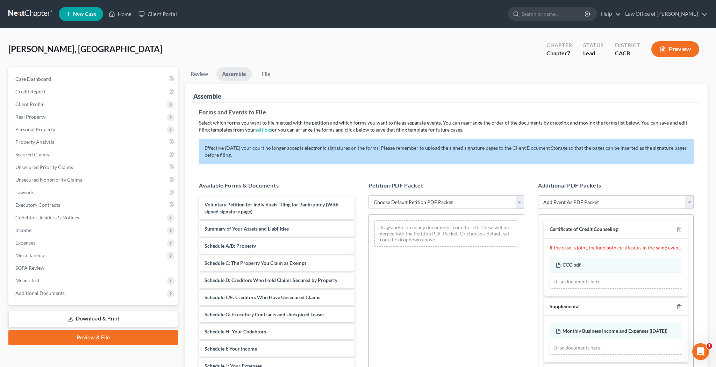
select select "2"
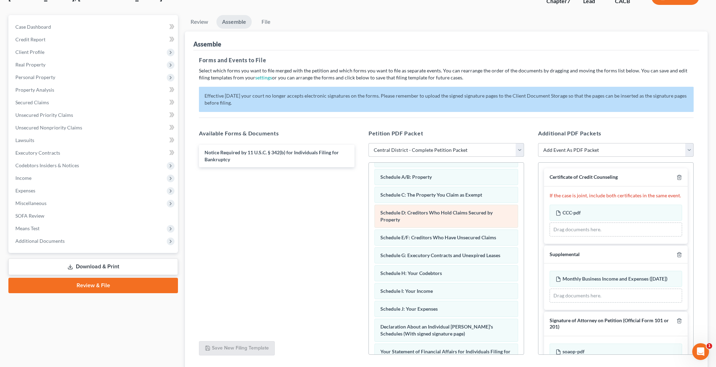
scroll to position [44, 0]
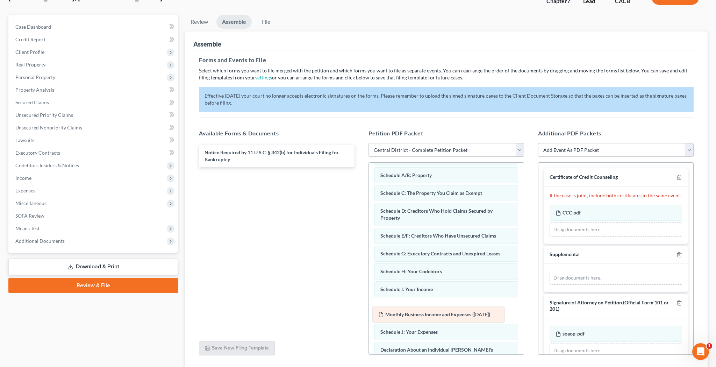
drag, startPoint x: 598, startPoint y: 276, endPoint x: 419, endPoint y: 307, distance: 181.6
click at [550, 285] on div "Monthly Business Income and Expenses ([DATE]) Amended Monthly Business Income a…" at bounding box center [616, 278] width 132 height 14
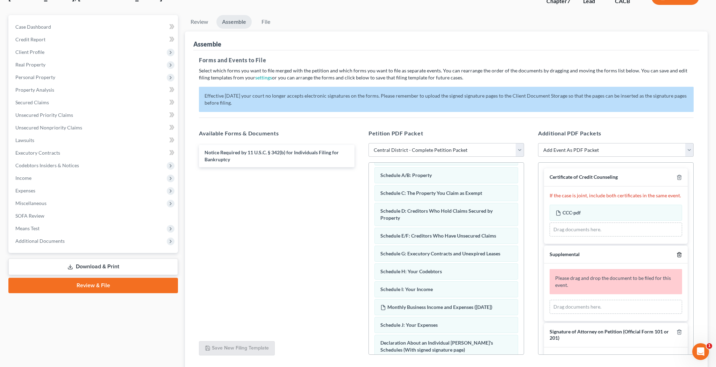
click at [679, 254] on line "button" at bounding box center [679, 254] width 0 height 1
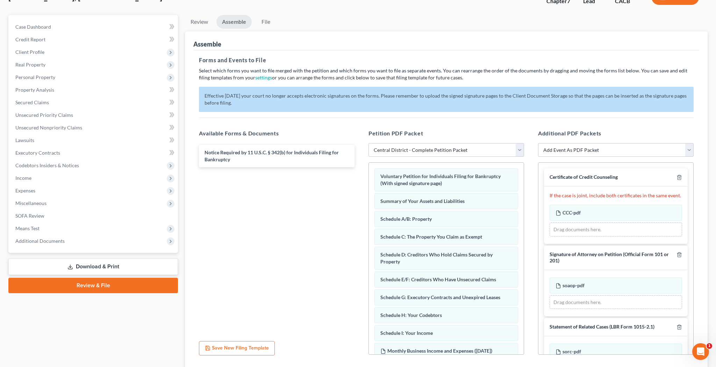
scroll to position [0, 0]
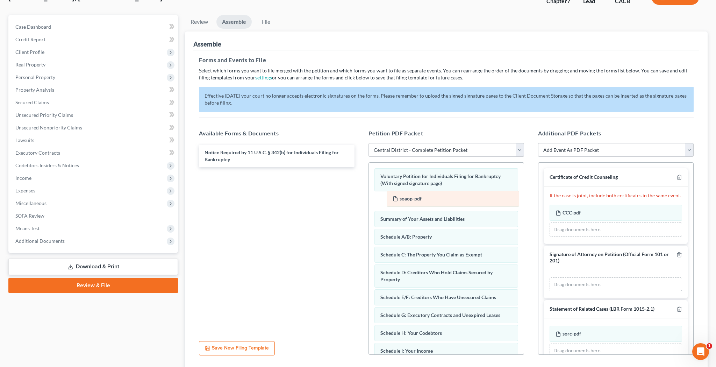
drag, startPoint x: 592, startPoint y: 284, endPoint x: 412, endPoint y: 197, distance: 199.5
click at [550, 277] on div "soaop-pdf Amended soaop-pdf soaop-pdf Amended soaop-pdf Drag documents here." at bounding box center [616, 284] width 132 height 14
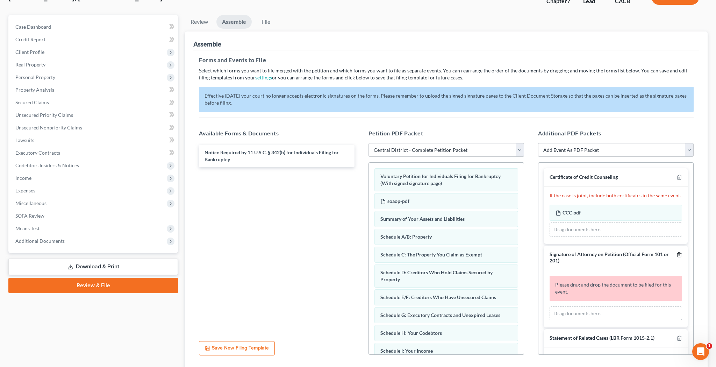
click at [680, 253] on icon "button" at bounding box center [679, 255] width 6 height 6
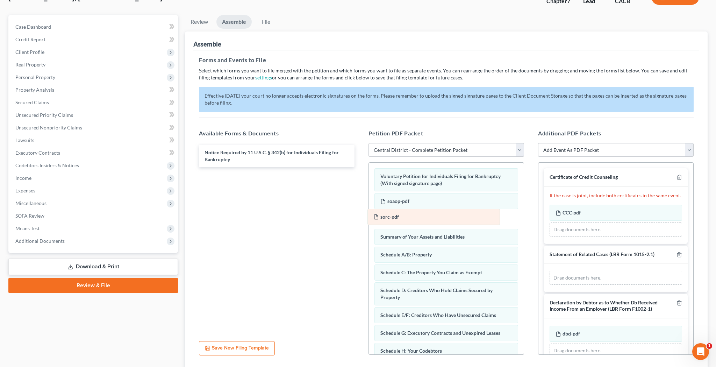
drag, startPoint x: 643, startPoint y: 277, endPoint x: 461, endPoint y: 215, distance: 192.2
click at [550, 271] on div "sorc-pdf Amended sorc-pdf sorc-pdf Amended sorc-pdf Drag documents here." at bounding box center [616, 278] width 132 height 14
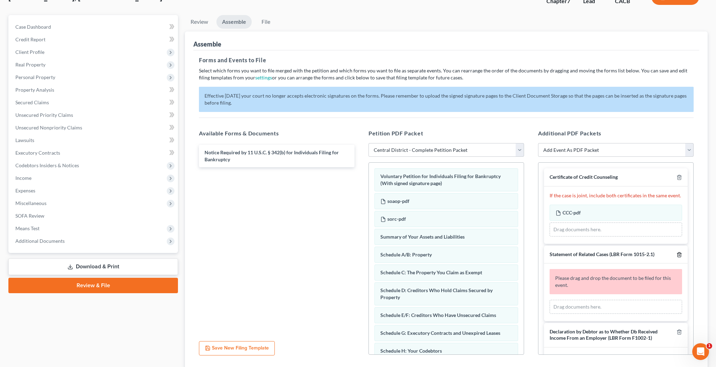
click at [681, 253] on icon "button" at bounding box center [678, 254] width 3 height 5
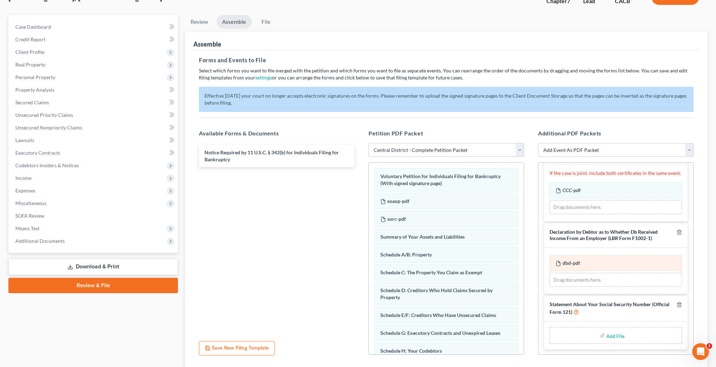
scroll to position [21, 0]
click at [615, 336] on input "file" at bounding box center [614, 336] width 17 height 13
type input "C:\fakepath\sosn.pdf"
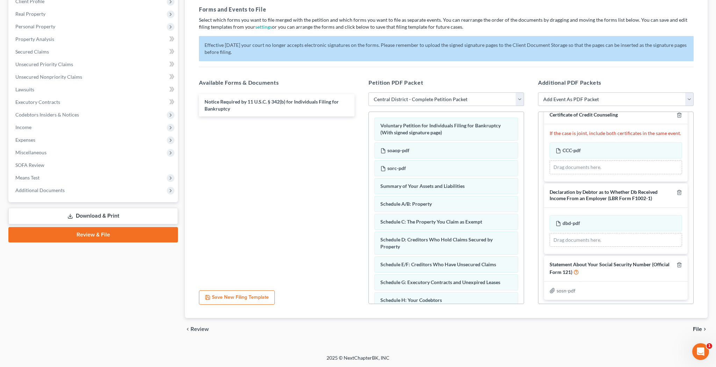
scroll to position [103, 0]
click at [695, 328] on span "File" at bounding box center [697, 329] width 9 height 6
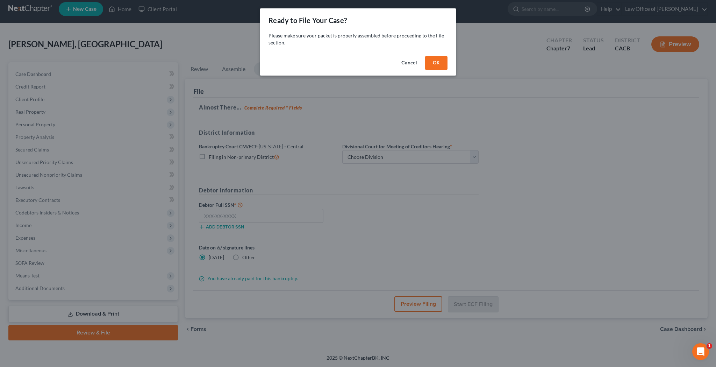
scroll to position [5, 0]
click at [437, 65] on button "OK" at bounding box center [436, 63] width 22 height 14
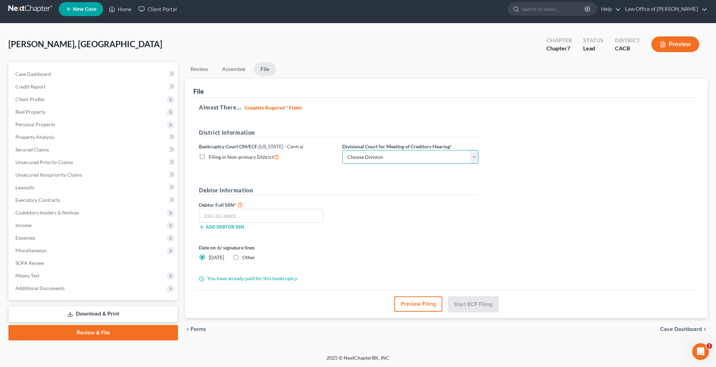
select select "2"
click at [424, 299] on button "Preview Filing" at bounding box center [418, 303] width 48 height 15
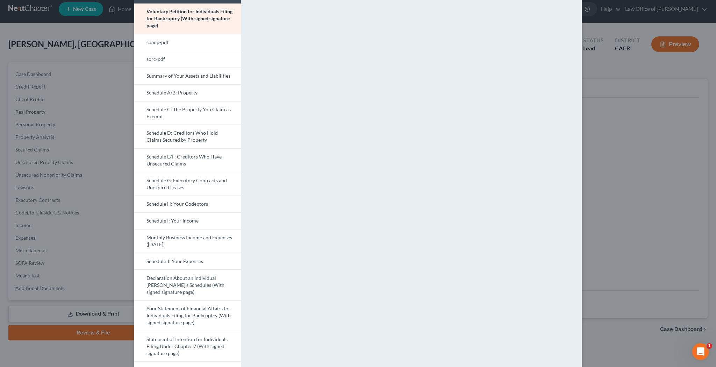
scroll to position [49, 0]
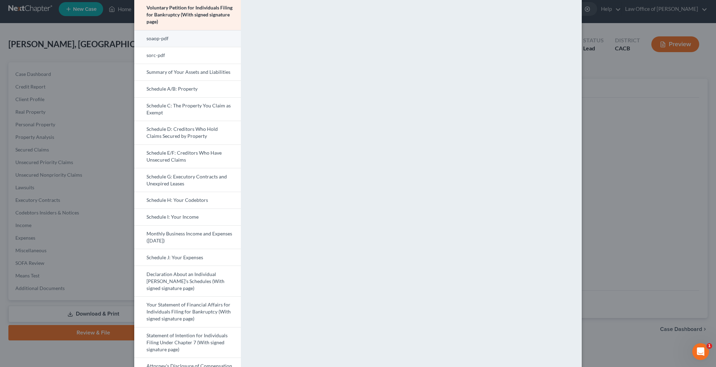
click at [201, 36] on link "soaop-pdf" at bounding box center [187, 38] width 107 height 17
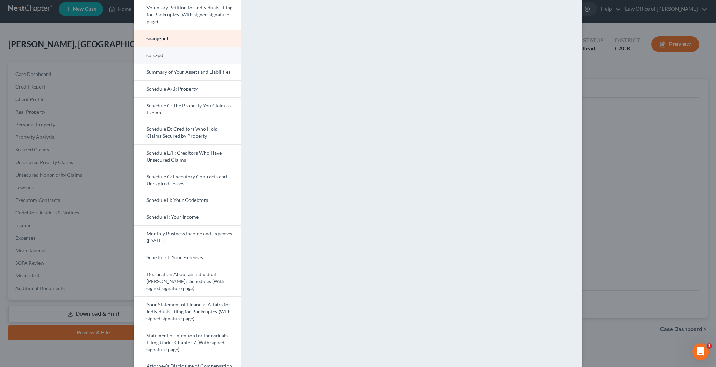
click at [213, 56] on link "sorc-pdf" at bounding box center [187, 55] width 107 height 17
click at [340, 305] on div "<object ng-attr-data='[URL][DOMAIN_NAME]' type='application/pdf' width='100%' h…" at bounding box center [414, 280] width 341 height 595
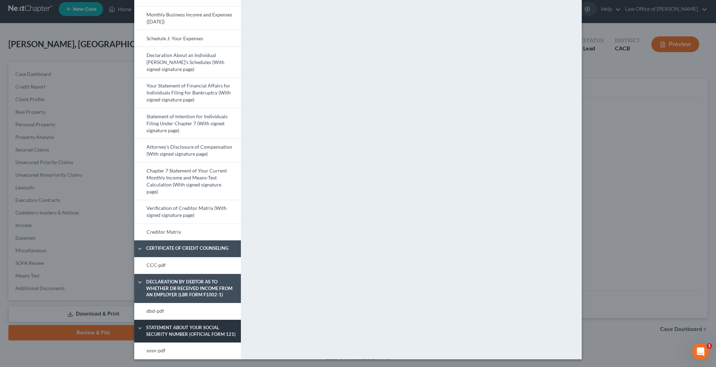
scroll to position [268, 0]
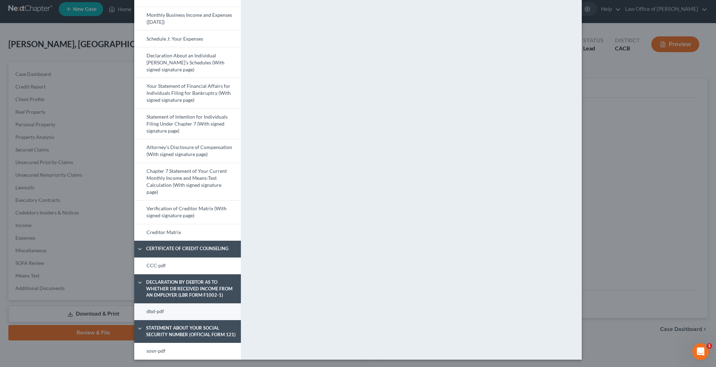
click at [193, 309] on link "dbd-pdf" at bounding box center [187, 311] width 107 height 17
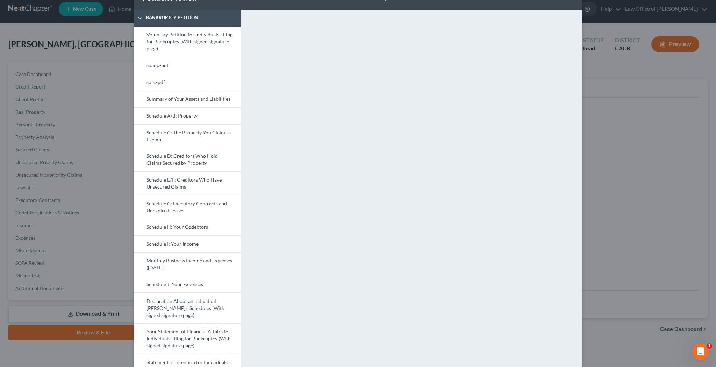
scroll to position [17, 0]
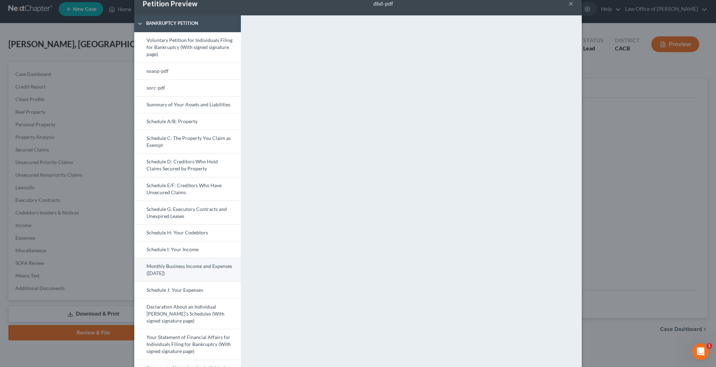
click at [188, 265] on link "Monthly Business Income and Expenses ([DATE])" at bounding box center [187, 270] width 107 height 24
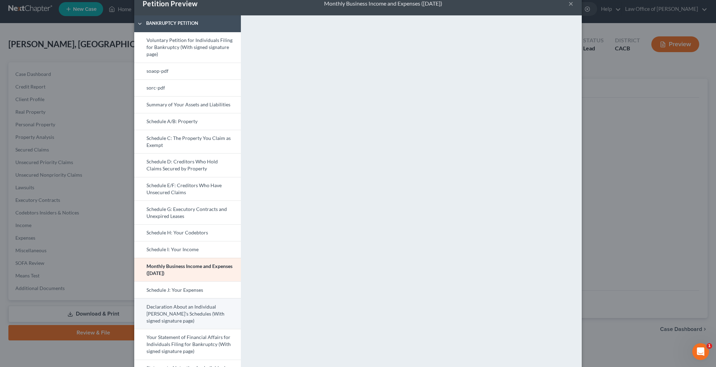
click at [200, 304] on link "Declaration About an Individual [PERSON_NAME]'s Schedules (With signed signatur…" at bounding box center [187, 313] width 107 height 31
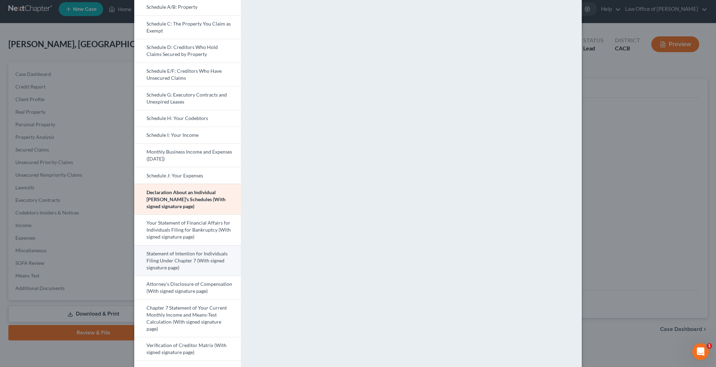
scroll to position [138, 0]
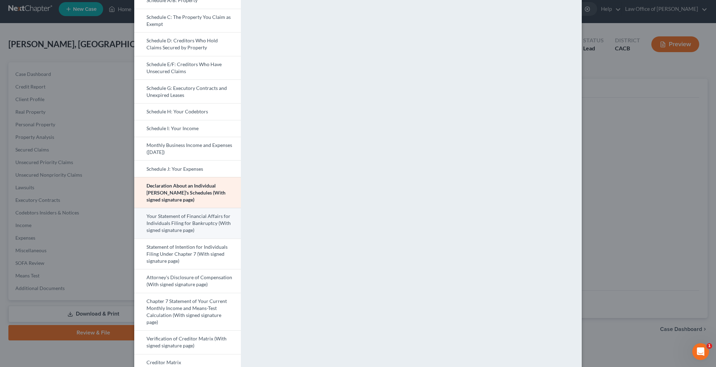
click at [191, 224] on link "Your Statement of Financial Affairs for Individuals Filing for Bankruptcy (With…" at bounding box center [187, 223] width 107 height 31
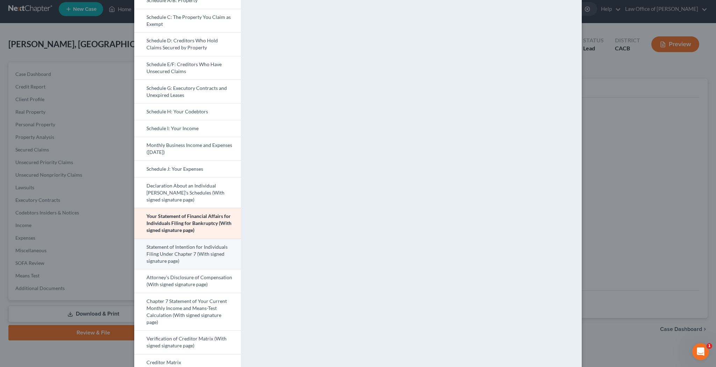
click at [213, 258] on link "Statement of Intention for Individuals Filing Under Chapter 7 (With signed sign…" at bounding box center [187, 253] width 107 height 31
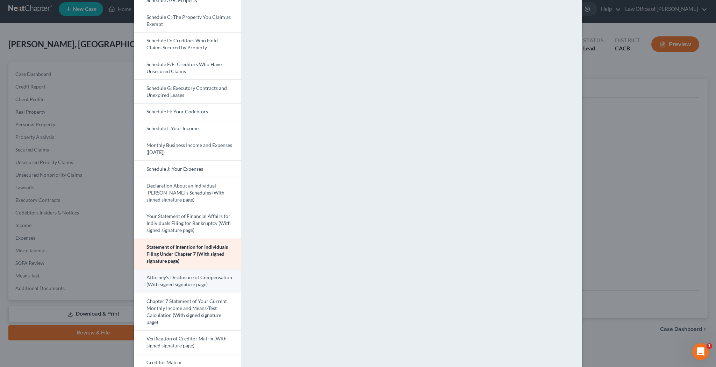
click at [211, 281] on link "Attorney's Disclosure of Compensation (With signed signature page)" at bounding box center [187, 281] width 107 height 24
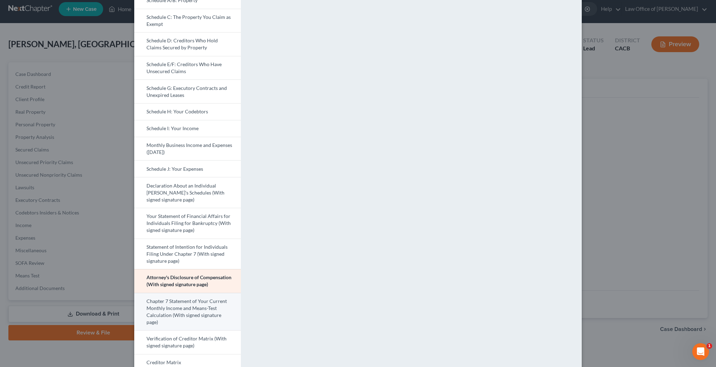
click at [213, 306] on link "Chapter 7 Statement of Your Current Monthly Income and Means-Test Calculation (…" at bounding box center [187, 312] width 107 height 38
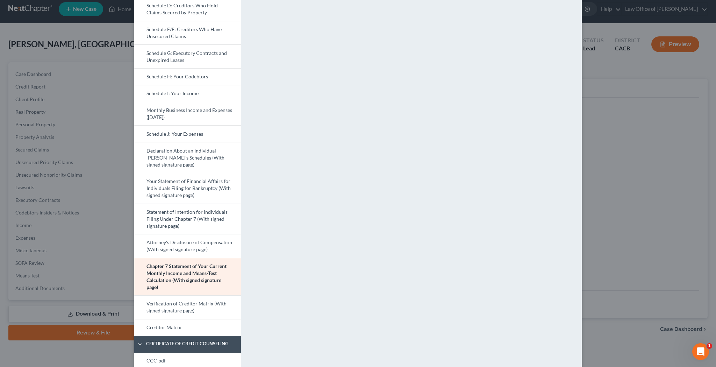
scroll to position [174, 0]
click at [215, 306] on link "Verification of Creditor Matrix (With signed signature page)" at bounding box center [187, 306] width 107 height 24
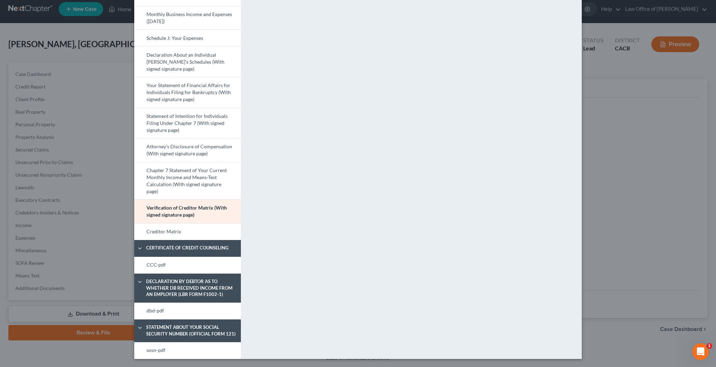
scroll to position [268, 0]
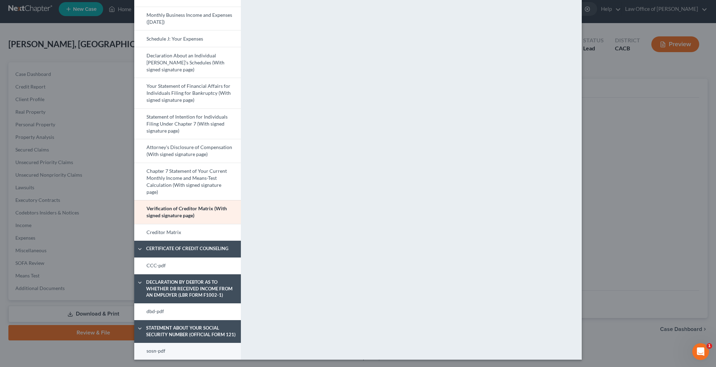
click at [200, 347] on link "sosn-pdf" at bounding box center [187, 351] width 107 height 17
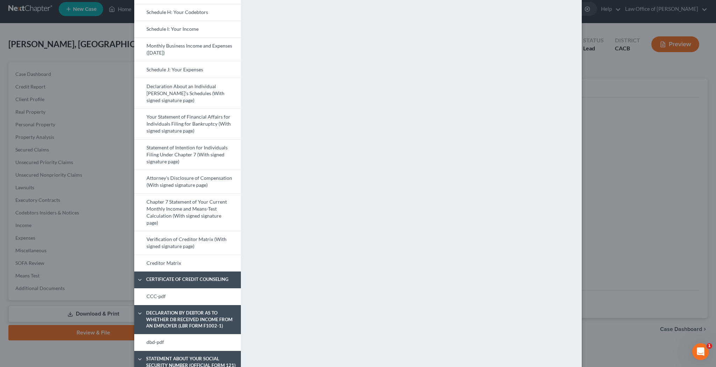
scroll to position [251, 0]
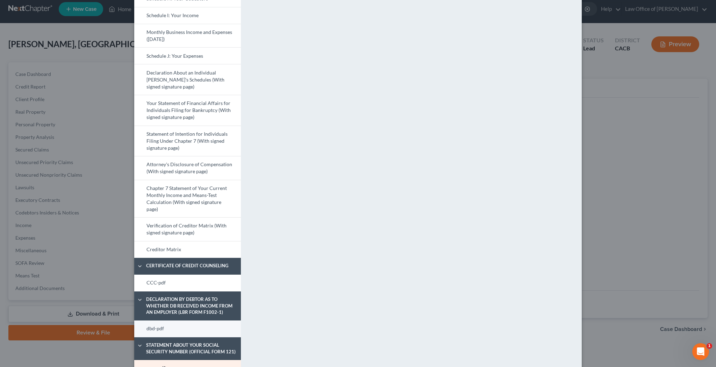
click at [217, 325] on link "dbd-pdf" at bounding box center [187, 328] width 107 height 17
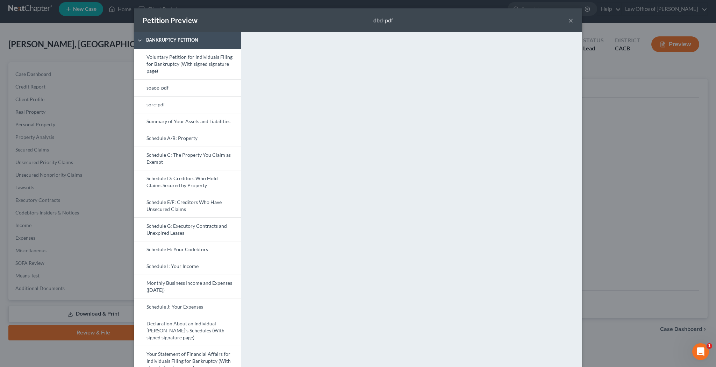
scroll to position [0, 0]
click at [572, 22] on button "×" at bounding box center [570, 20] width 5 height 8
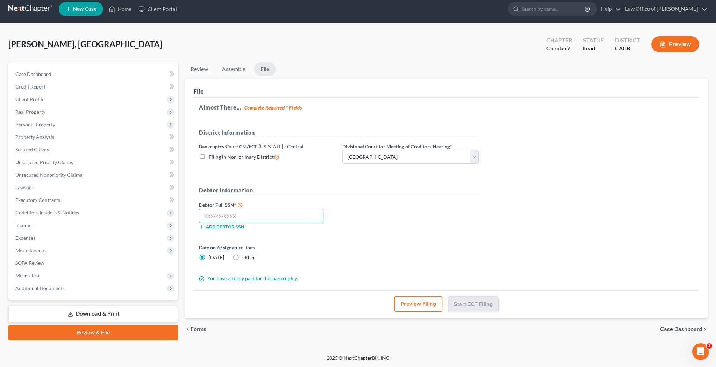
click at [258, 211] on input "text" at bounding box center [261, 216] width 124 height 14
type input "604-36-3469"
click at [466, 303] on button "Start ECF Filing" at bounding box center [473, 303] width 50 height 15
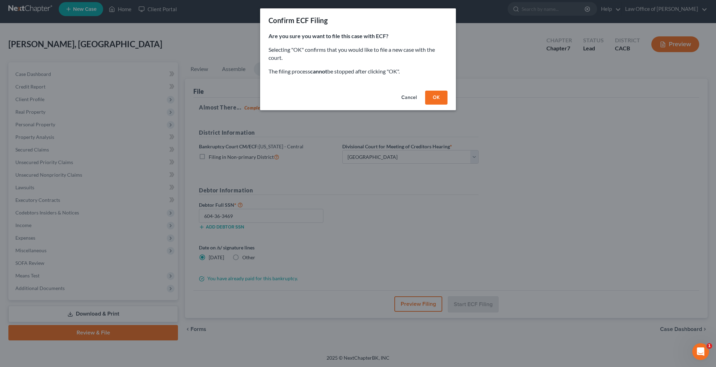
click at [441, 94] on button "OK" at bounding box center [436, 98] width 22 height 14
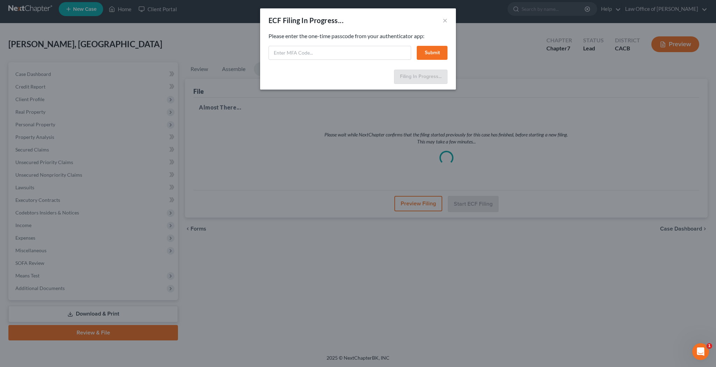
click at [385, 52] on input "text" at bounding box center [339, 53] width 143 height 14
paste input "593631"
type input "593631"
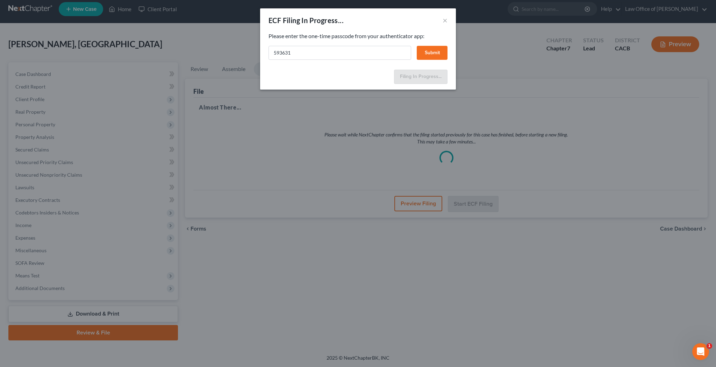
click at [434, 53] on button "Submit" at bounding box center [432, 53] width 31 height 14
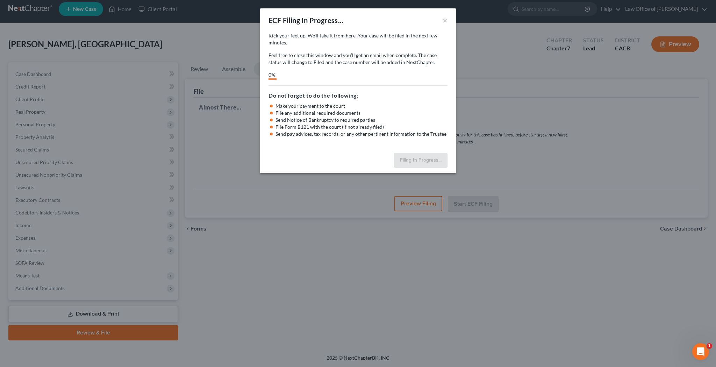
click at [446, 20] on button "×" at bounding box center [445, 20] width 5 height 8
